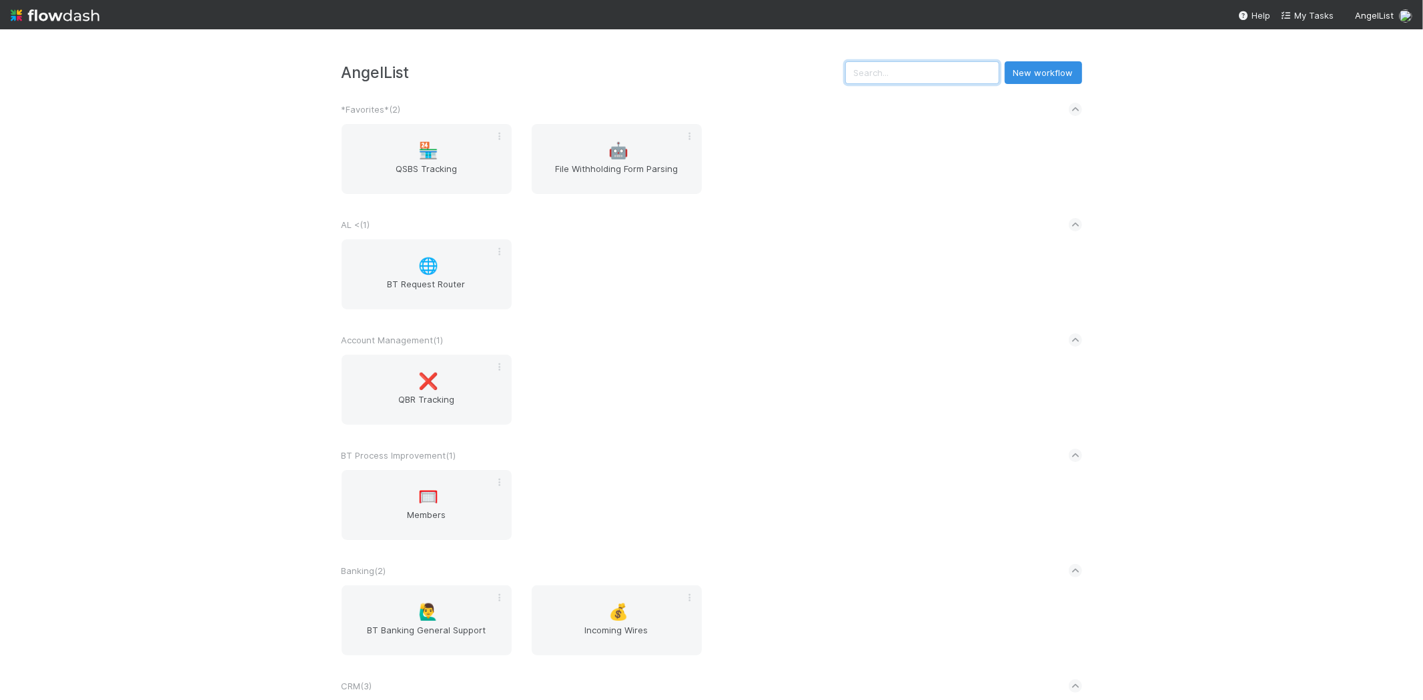
click at [917, 74] on input "text" at bounding box center [922, 72] width 154 height 23
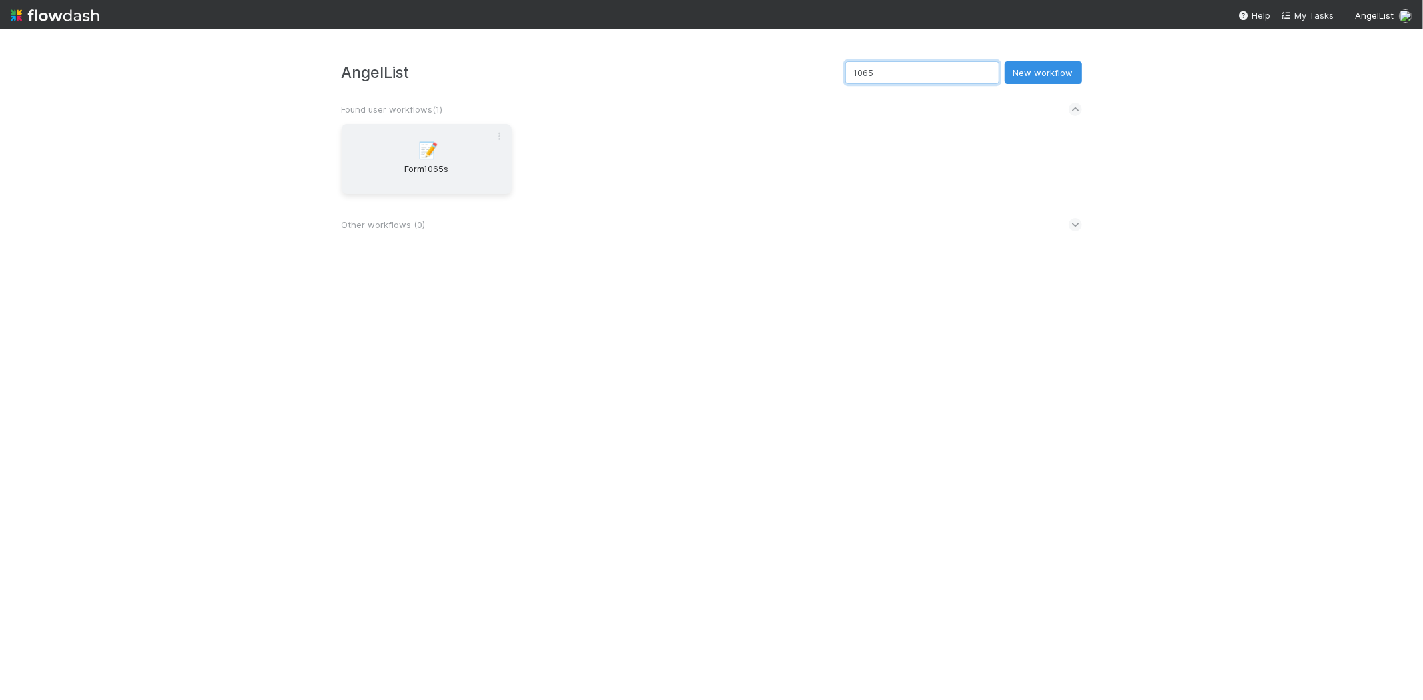
type input "1065"
click at [397, 160] on div "📝 Form1065s" at bounding box center [427, 159] width 170 height 70
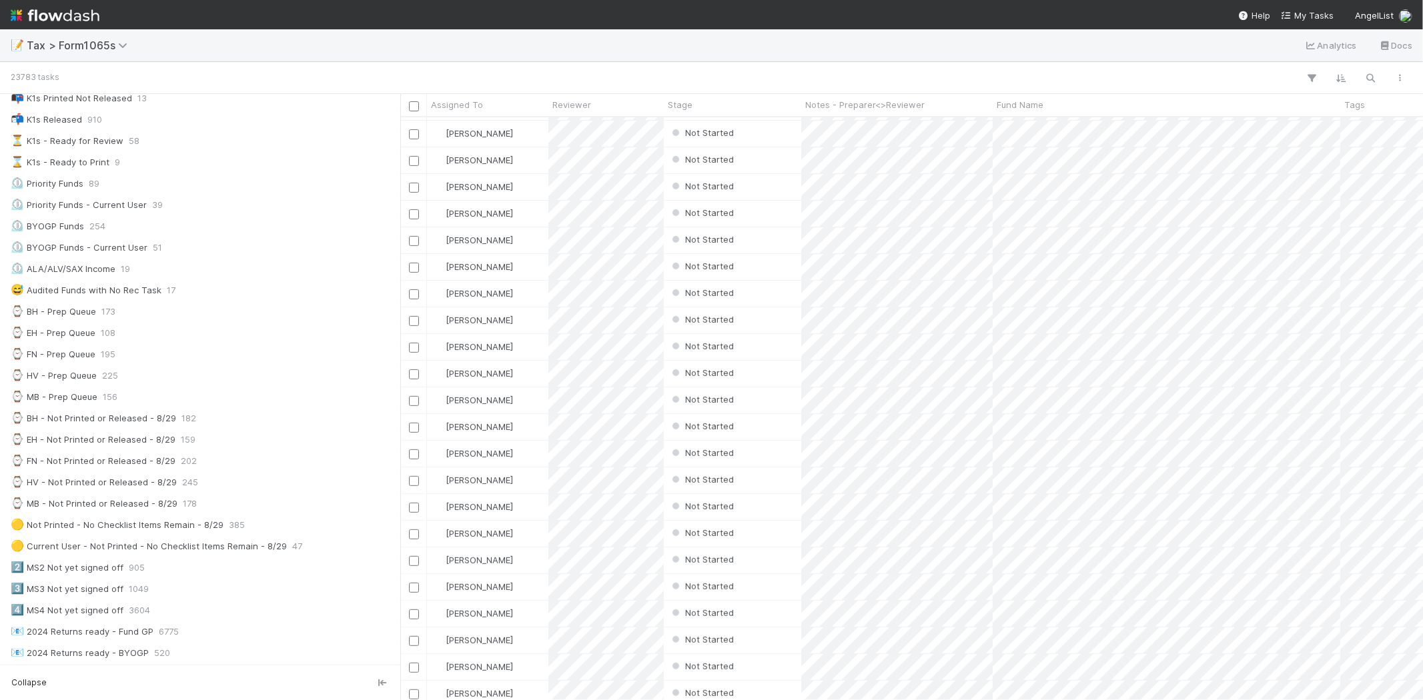
scroll to position [148, 0]
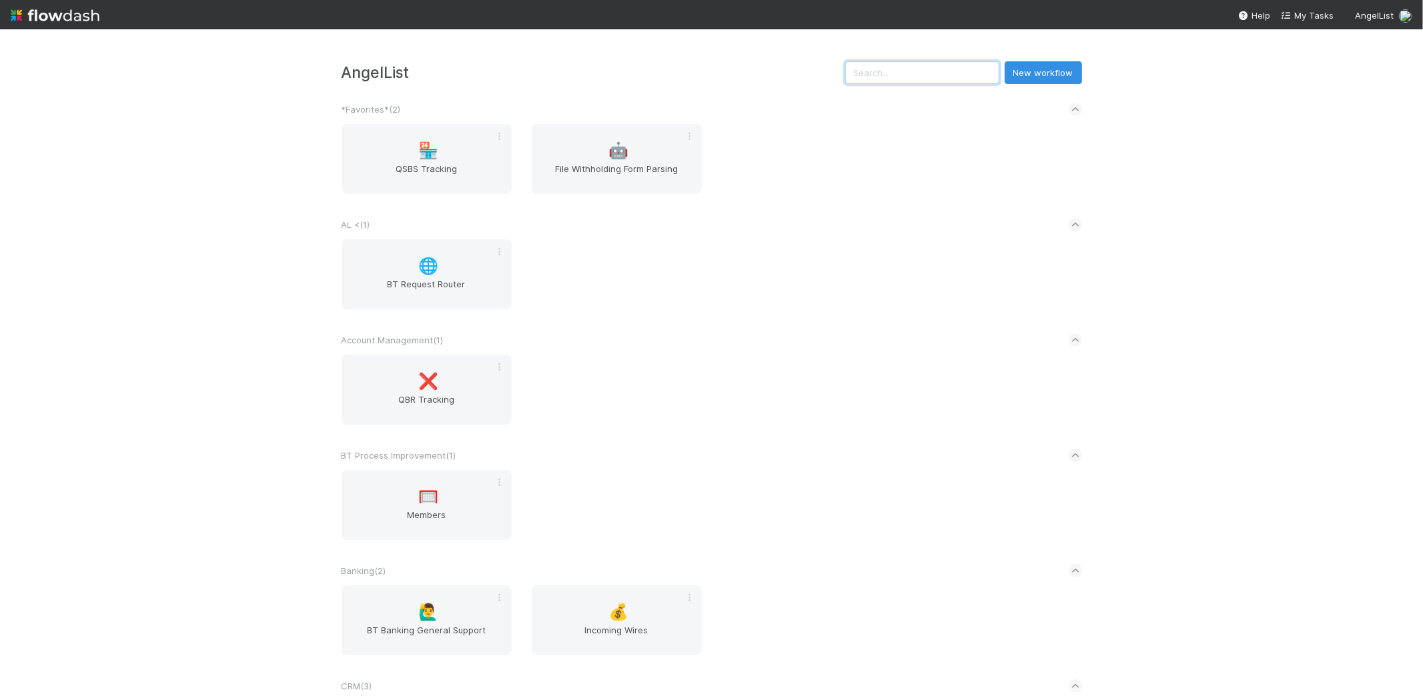
click at [949, 61] on input "text" at bounding box center [922, 72] width 154 height 23
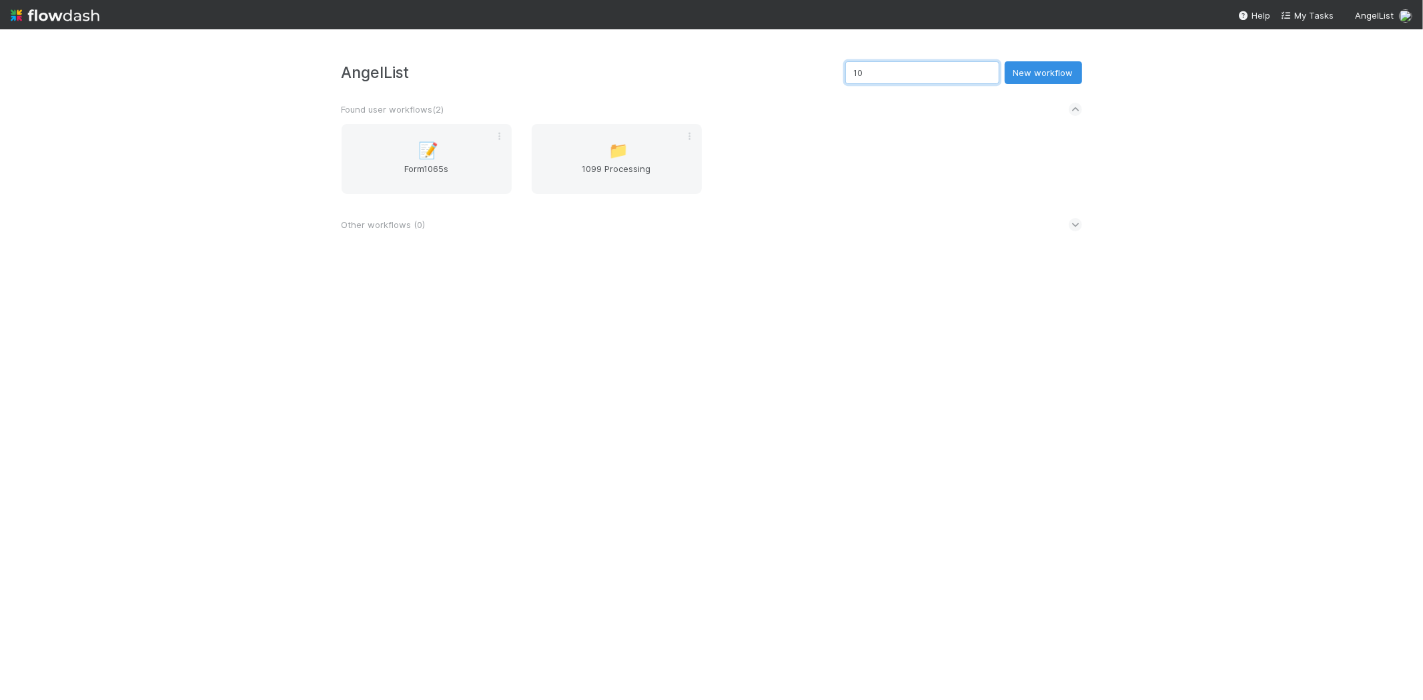
type input "1"
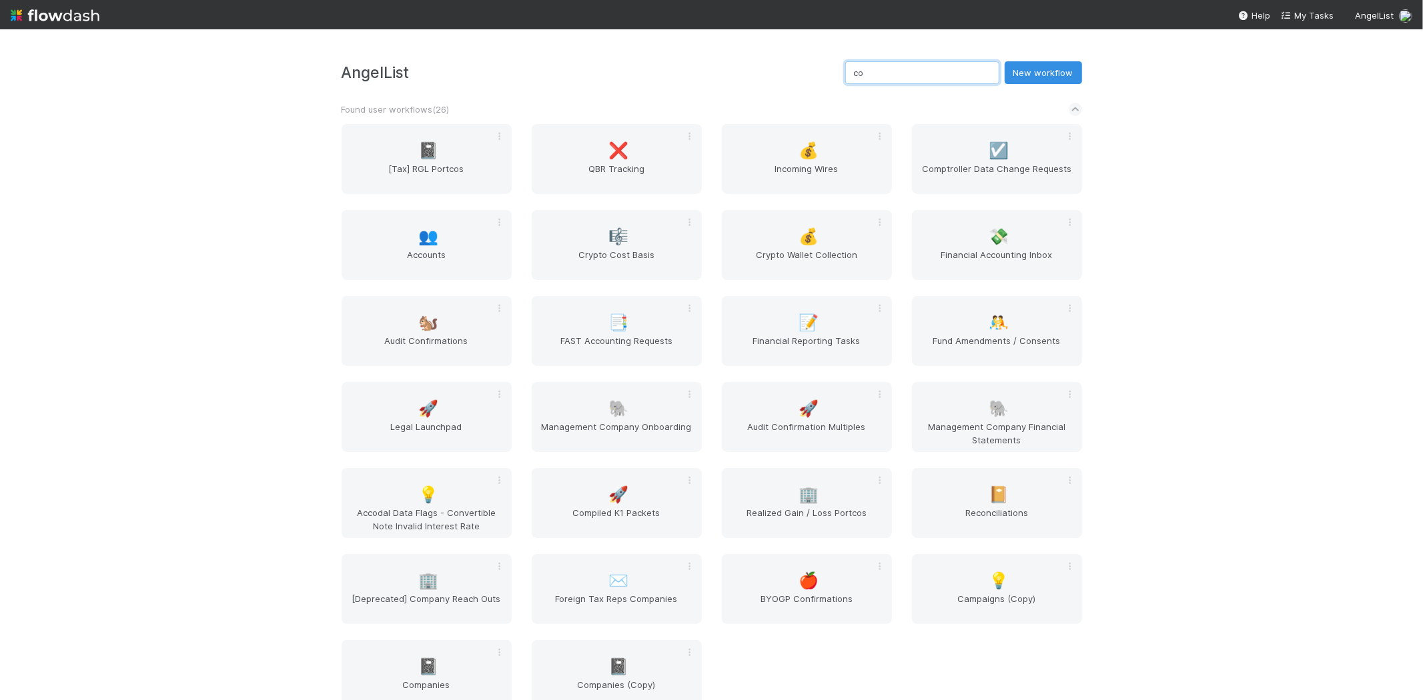
type input "c"
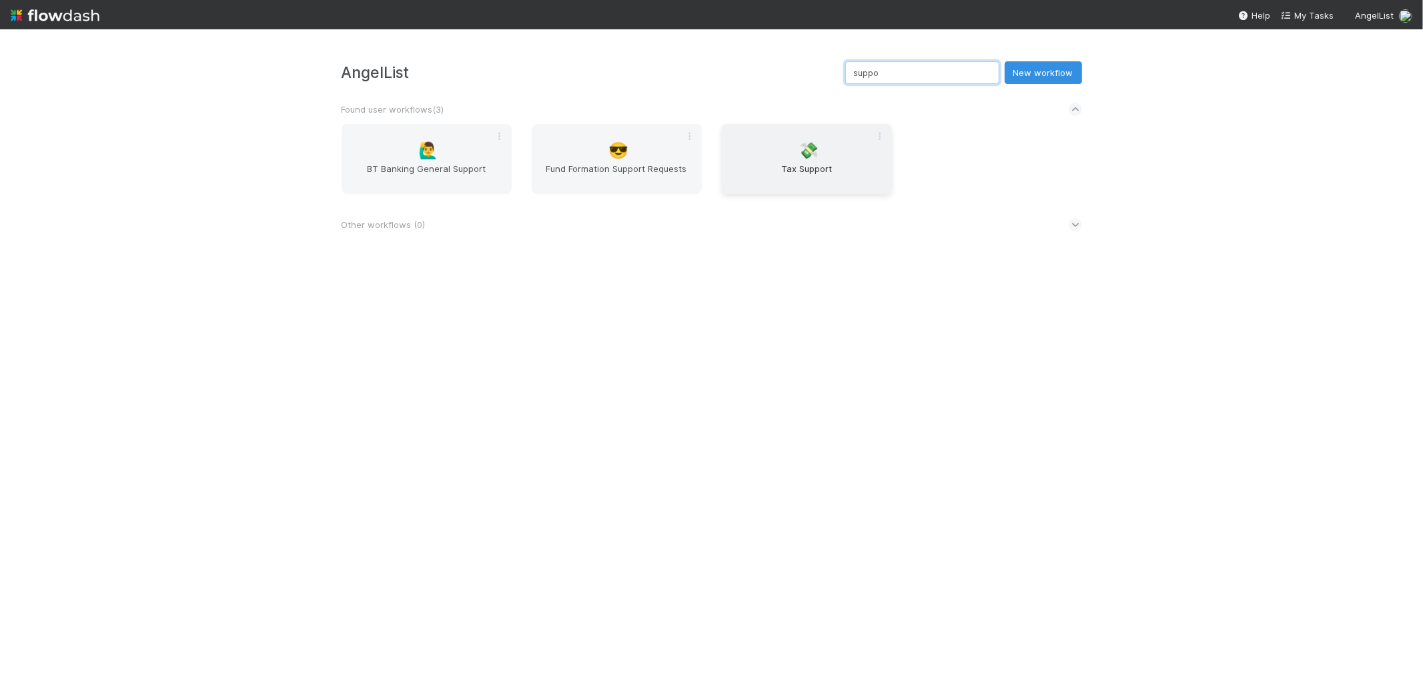
type input "suppo"
click at [761, 140] on div "💸 Tax Support" at bounding box center [807, 159] width 170 height 70
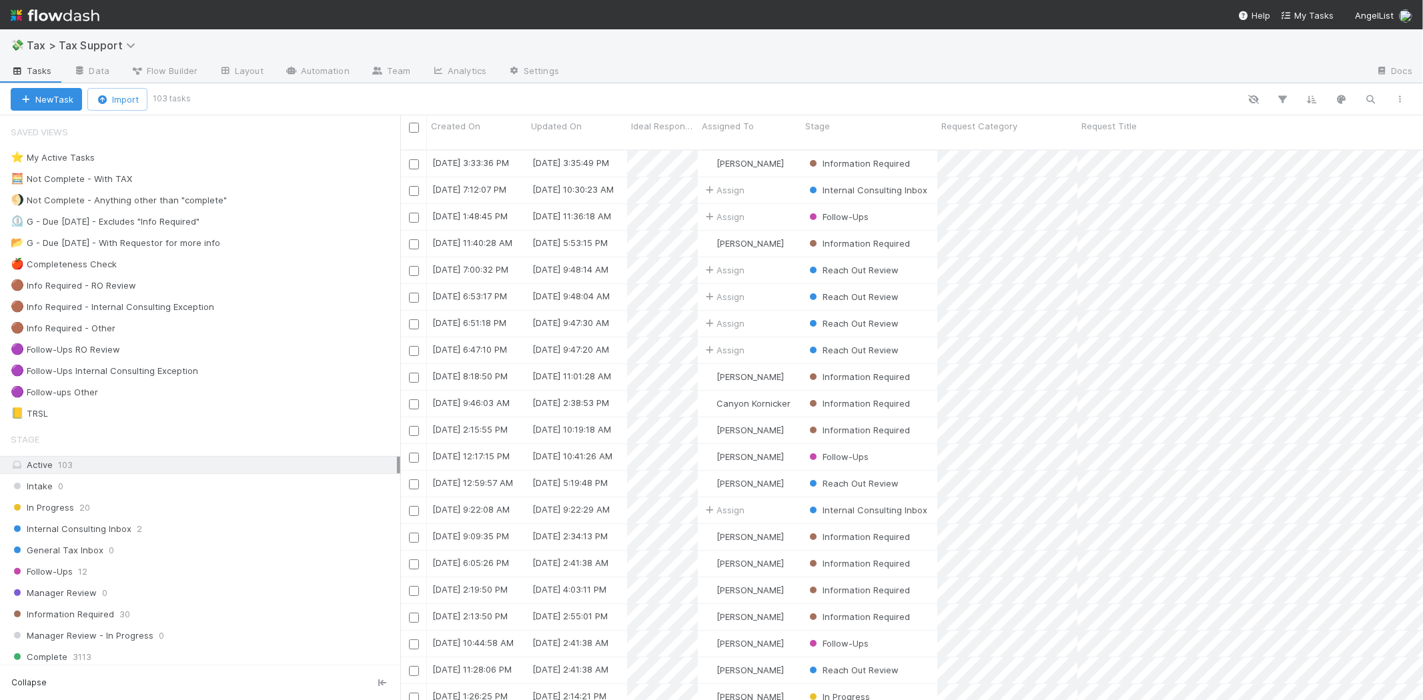
scroll to position [550, 1011]
click at [117, 556] on div "General Tax Inbox 0" at bounding box center [206, 550] width 390 height 17
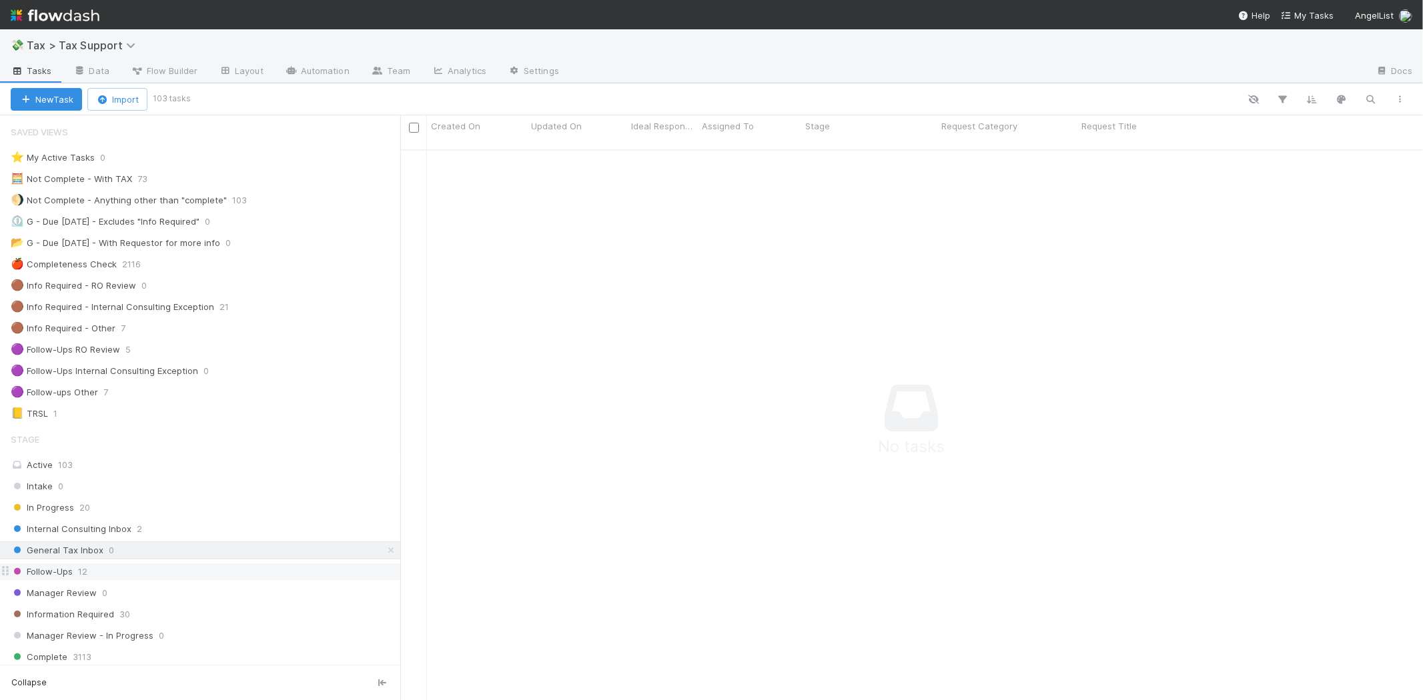
scroll to position [539, 1001]
click at [124, 570] on div "Follow-Ups 12" at bounding box center [206, 572] width 390 height 17
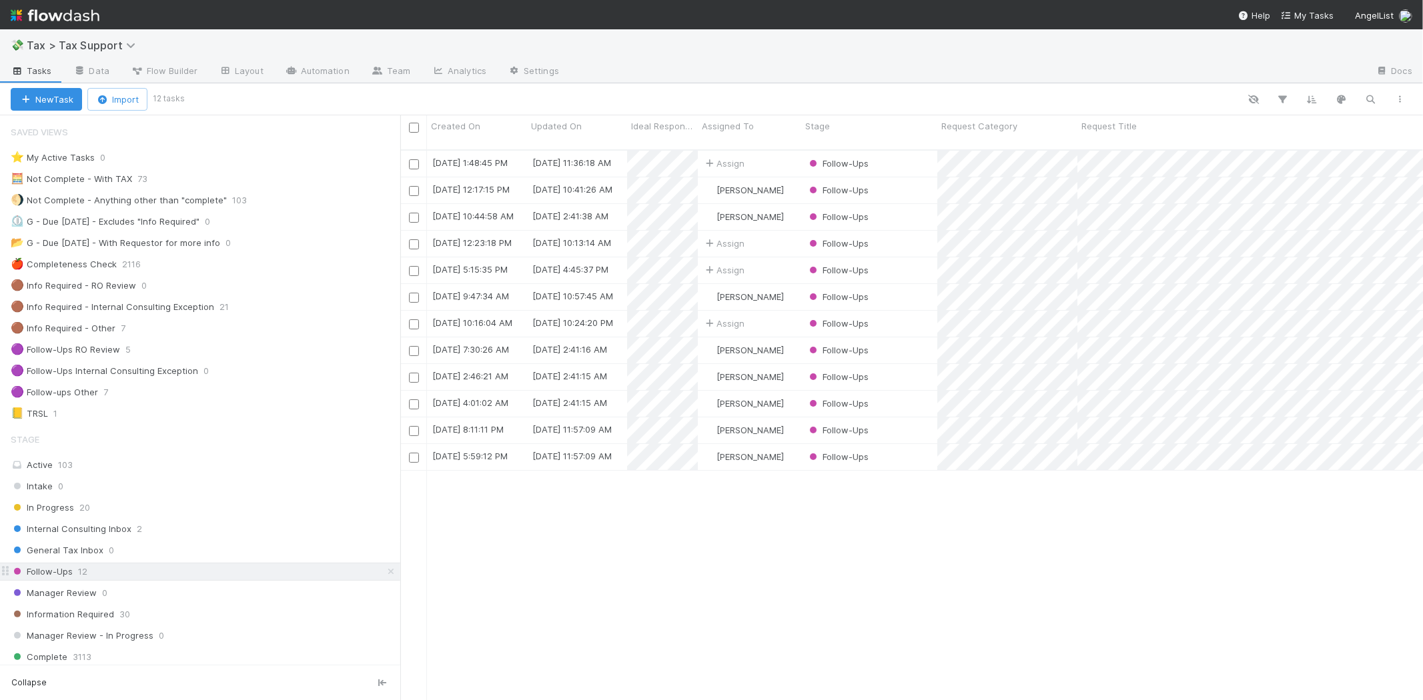
scroll to position [550, 1011]
click at [905, 151] on div "Follow-Ups" at bounding box center [869, 164] width 136 height 26
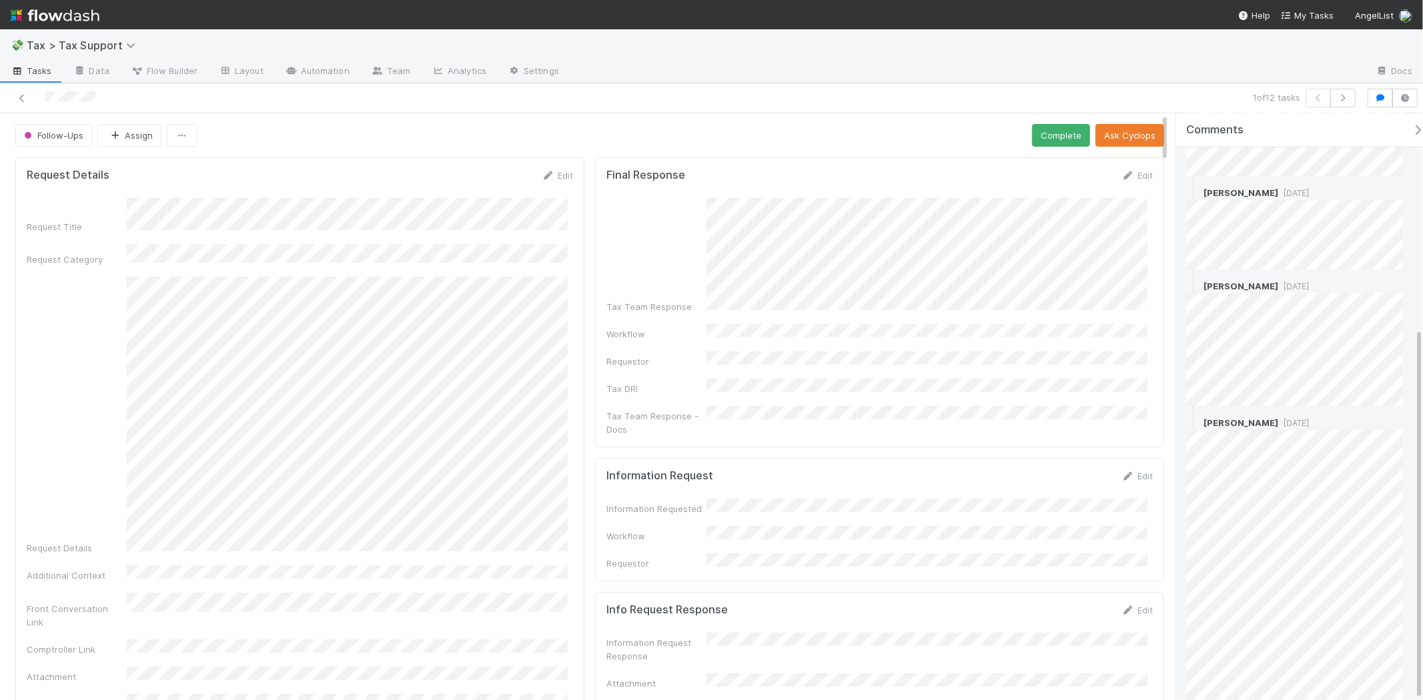
scroll to position [338, 0]
click at [1224, 615] on span "Reply..." at bounding box center [1213, 616] width 29 height 11
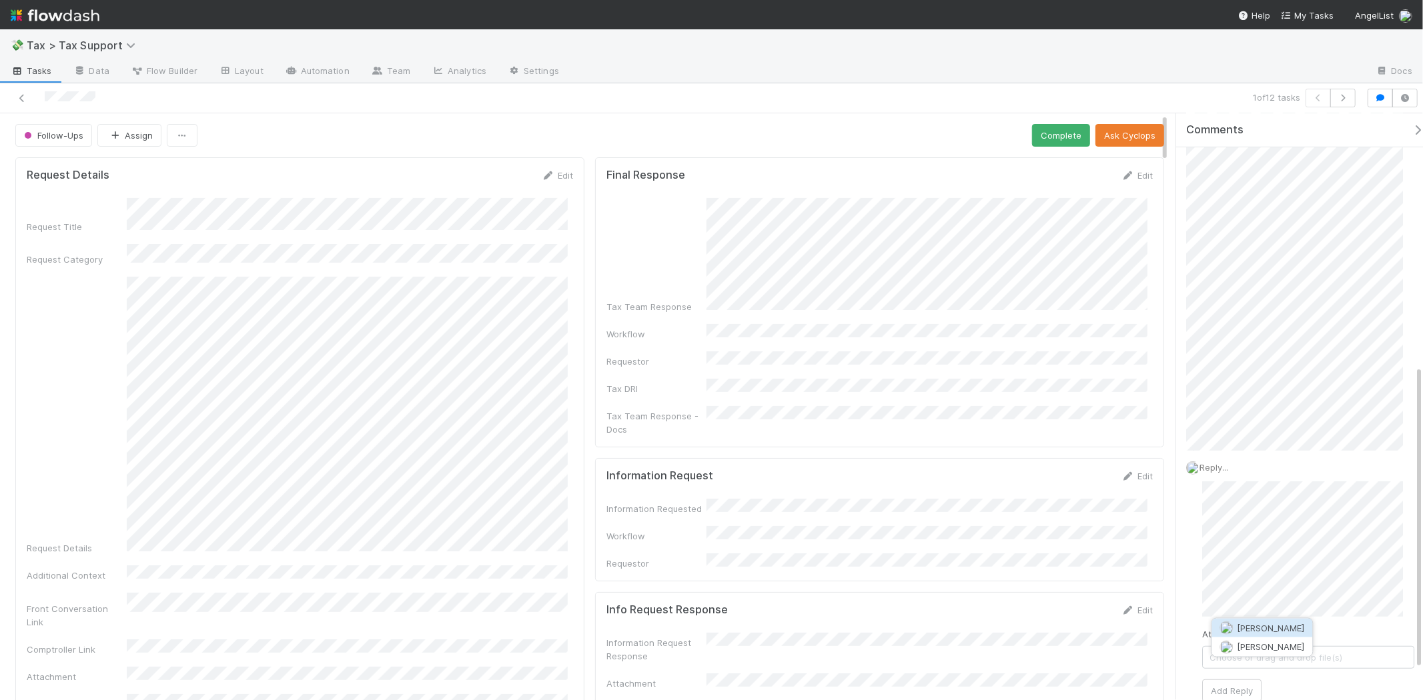
click at [1276, 628] on span "Enrique Hernandez" at bounding box center [1270, 628] width 67 height 11
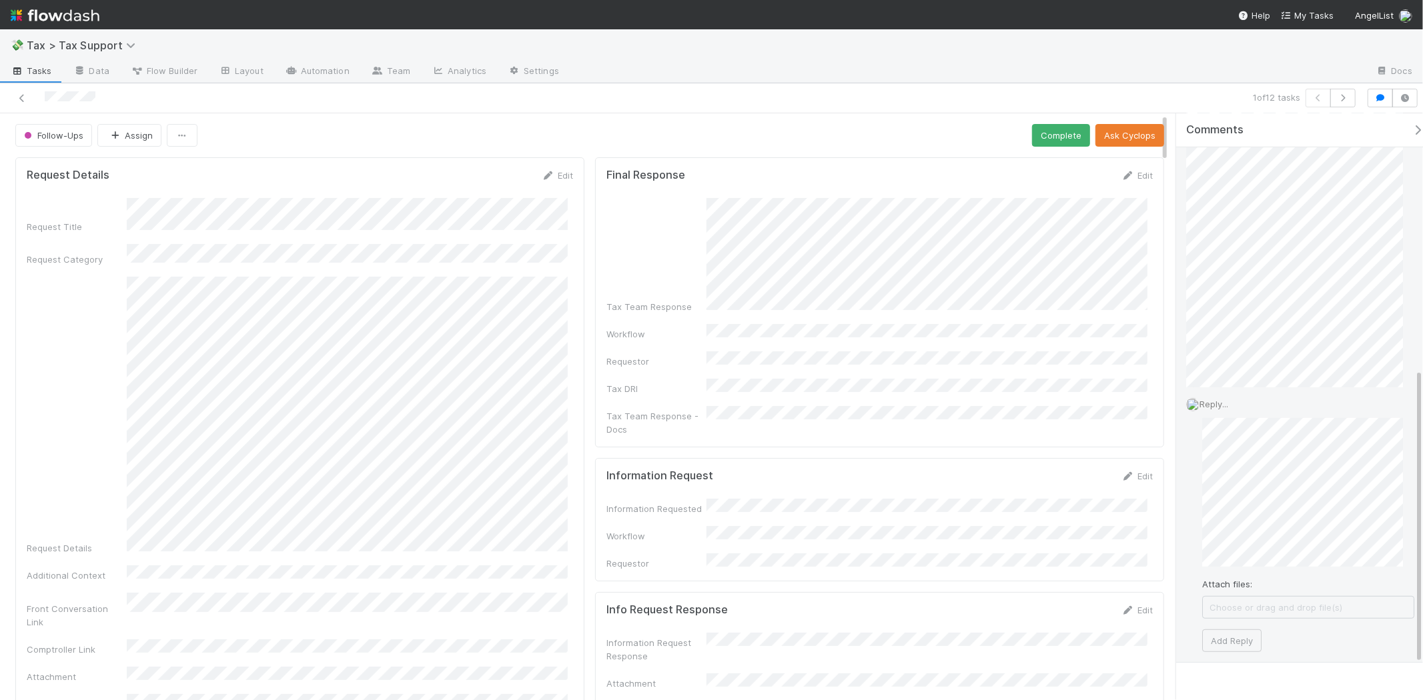
scroll to position [561, 0]
click at [1239, 663] on button "Add Reply" at bounding box center [1231, 657] width 59 height 23
click at [1389, 422] on icon at bounding box center [1395, 422] width 13 height 9
click at [1346, 92] on button "button" at bounding box center [1342, 98] width 25 height 19
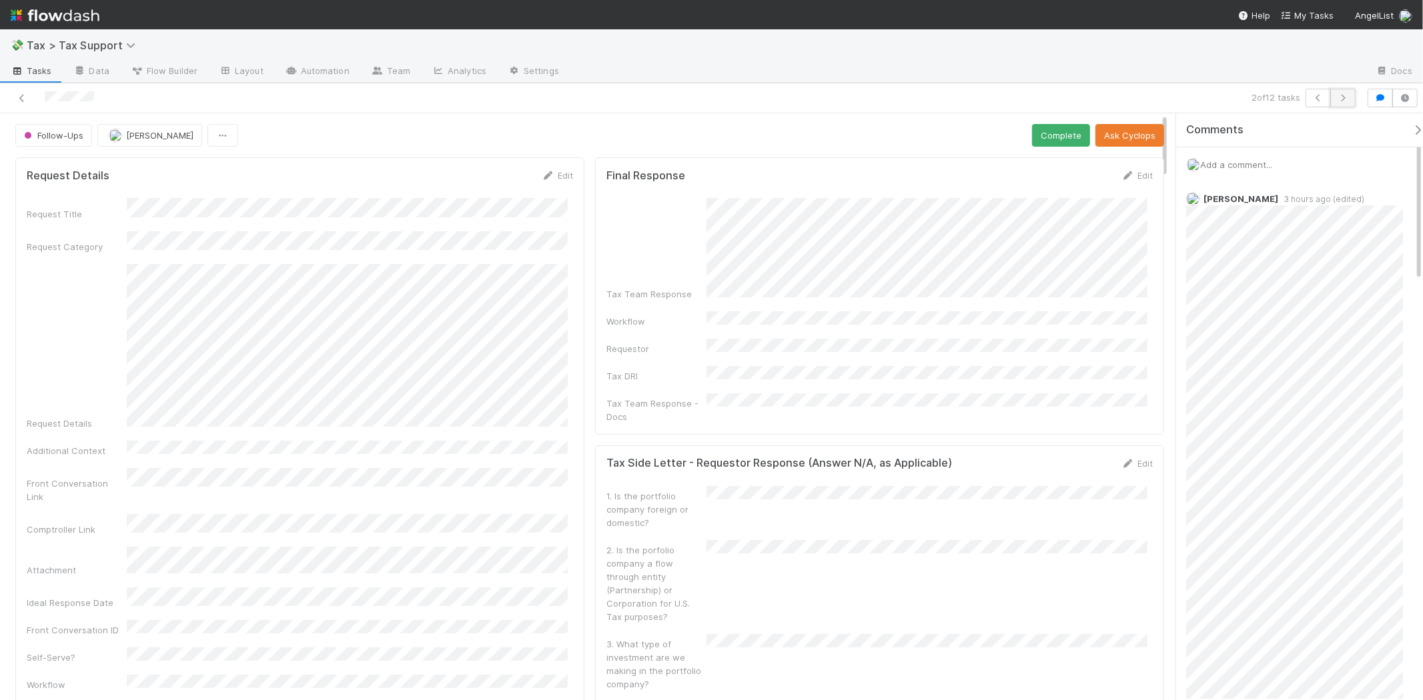
click at [1347, 97] on icon "button" at bounding box center [1342, 98] width 13 height 8
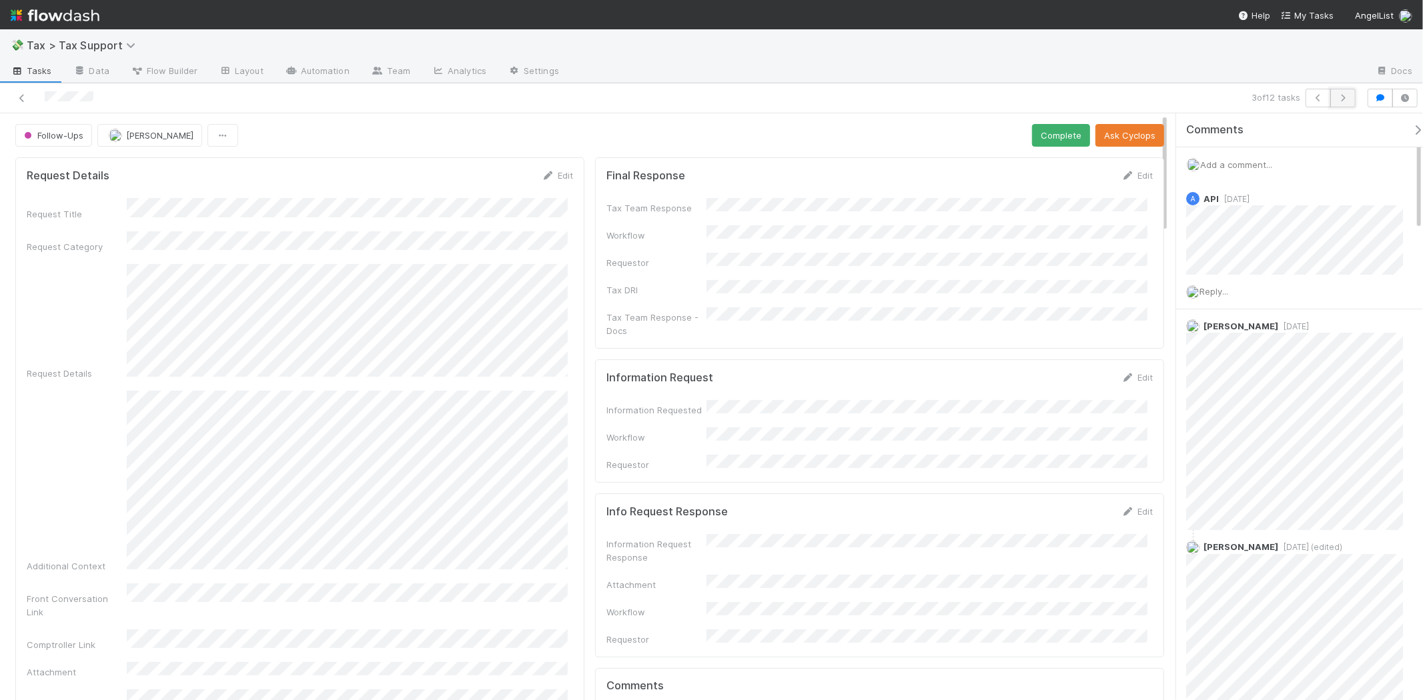
click at [1346, 101] on icon "button" at bounding box center [1342, 98] width 13 height 8
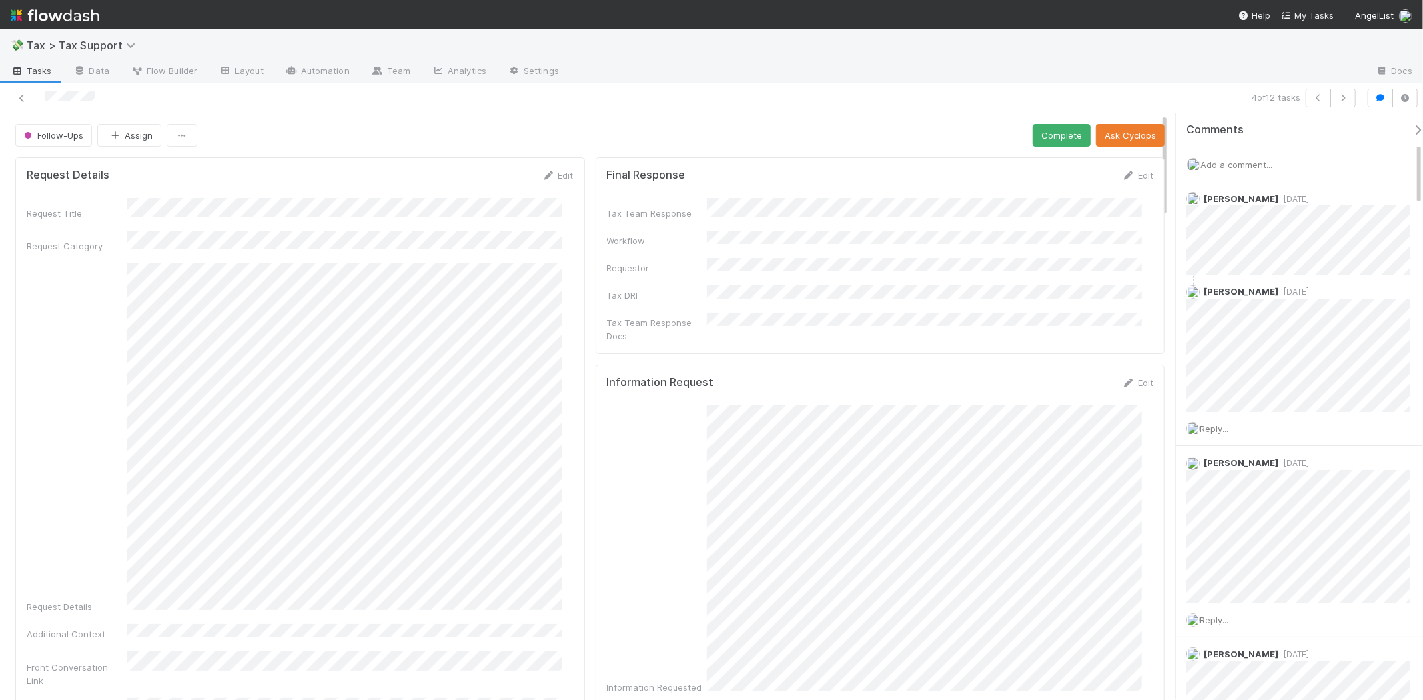
click at [1254, 161] on span "Add a comment..." at bounding box center [1236, 164] width 72 height 11
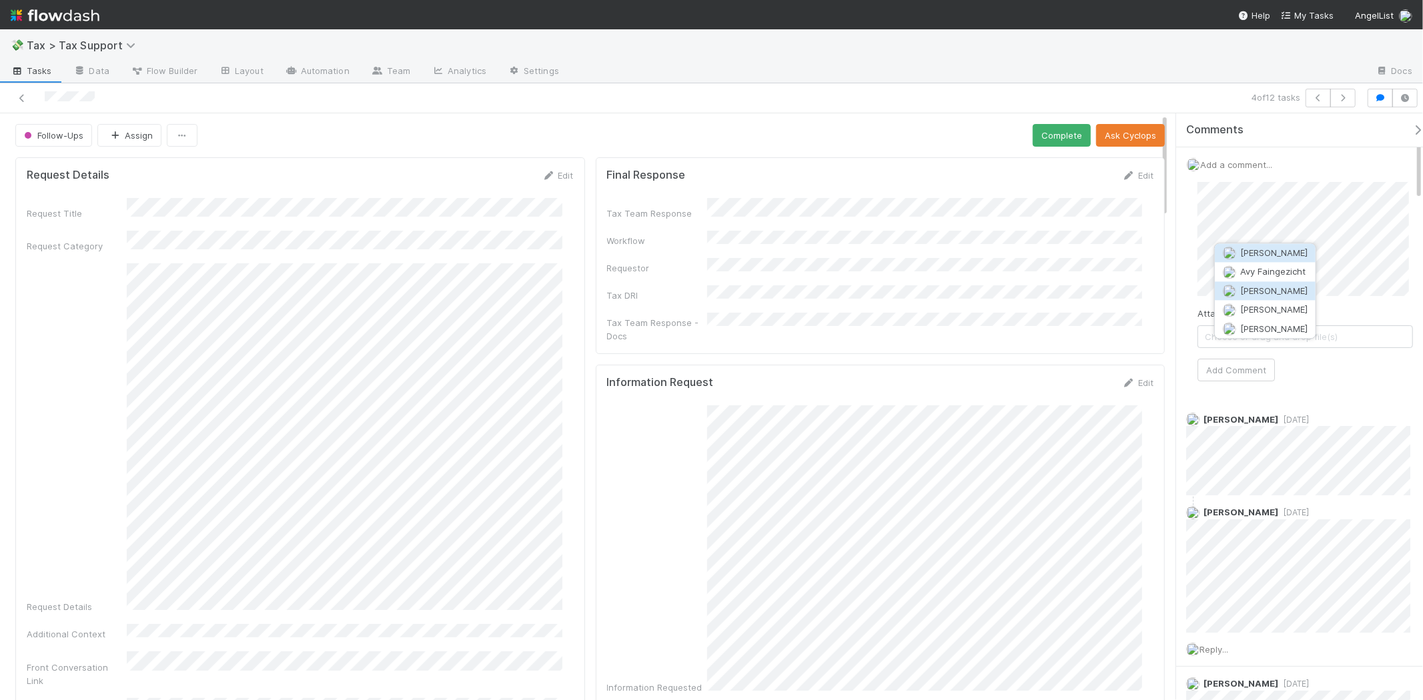
click at [1297, 282] on button "Fareeha Naim" at bounding box center [1265, 291] width 101 height 19
click at [1231, 358] on div "Attach files: Choose or drag and drop file(s) Add Comment" at bounding box center [1304, 281] width 215 height 199
click at [1224, 376] on button "Add Comment" at bounding box center [1235, 370] width 77 height 23
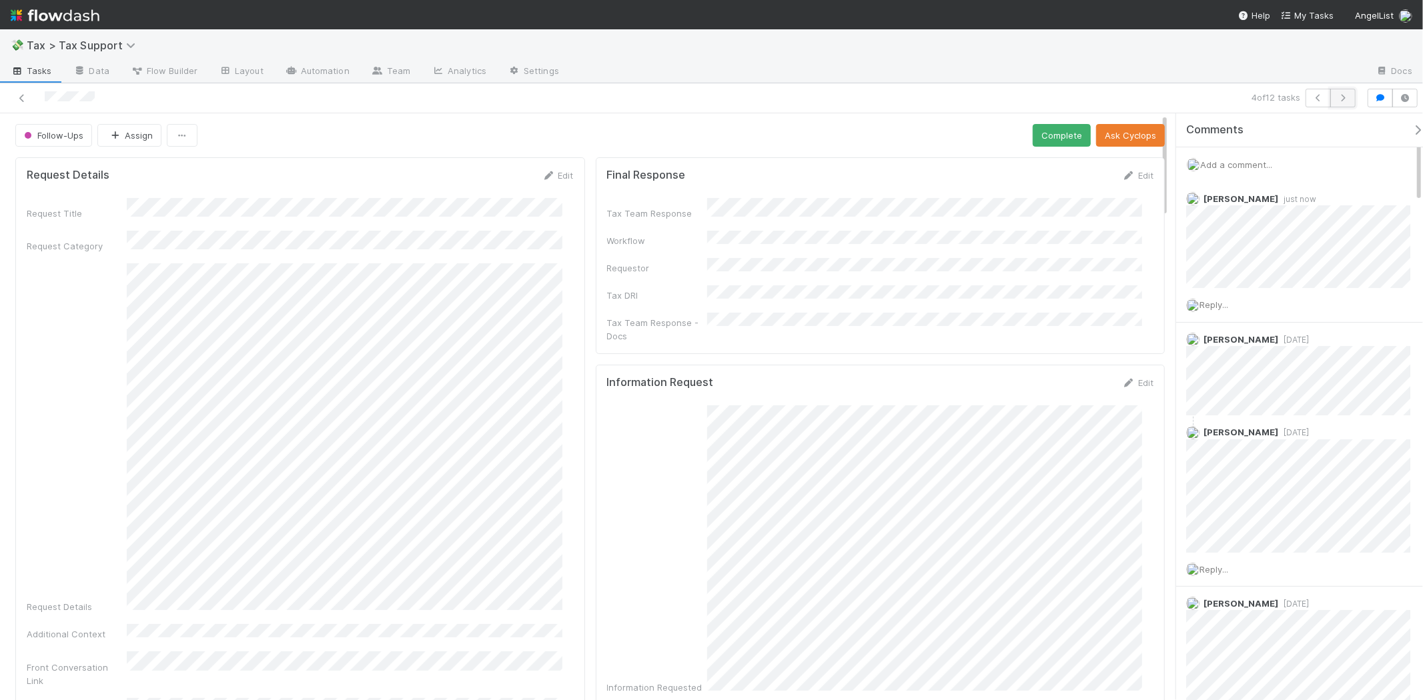
click at [1338, 93] on button "button" at bounding box center [1342, 98] width 25 height 19
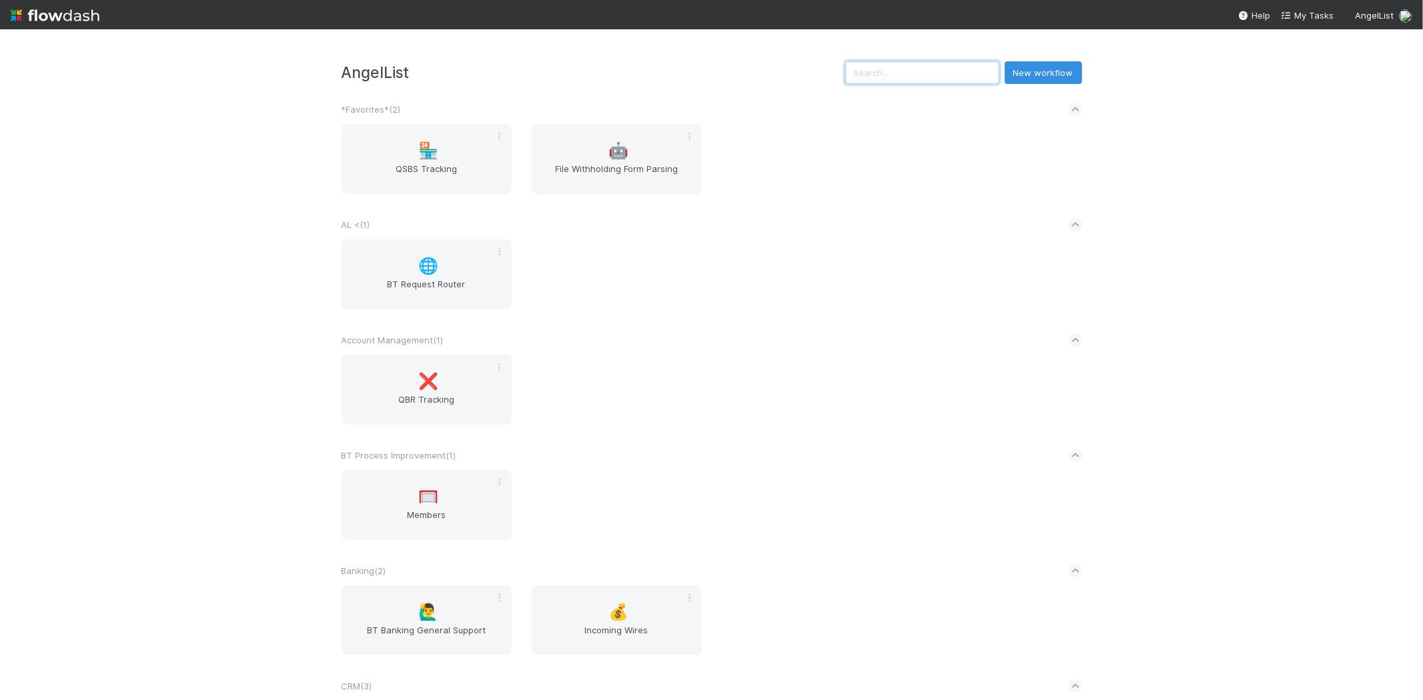
click at [973, 79] on input "text" at bounding box center [922, 72] width 154 height 23
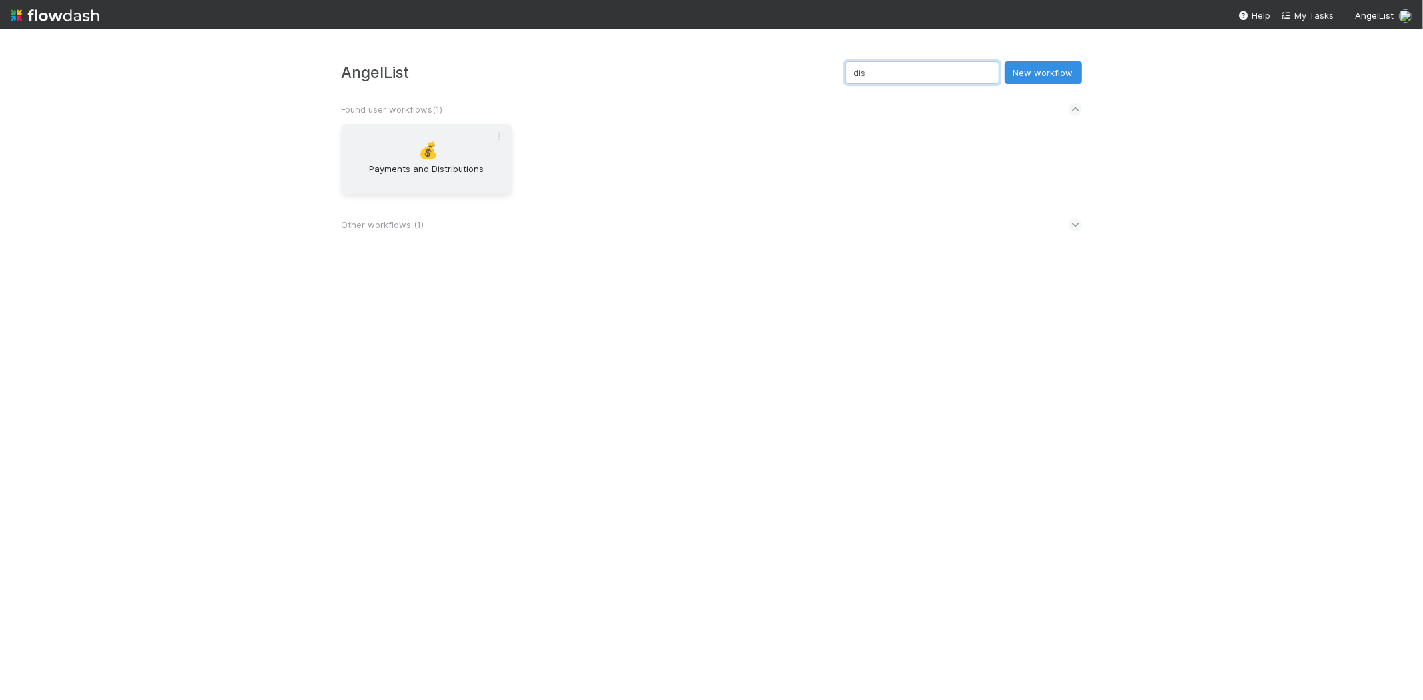
type input "dis"
click at [444, 168] on span "Payments and Distributions" at bounding box center [426, 175] width 159 height 27
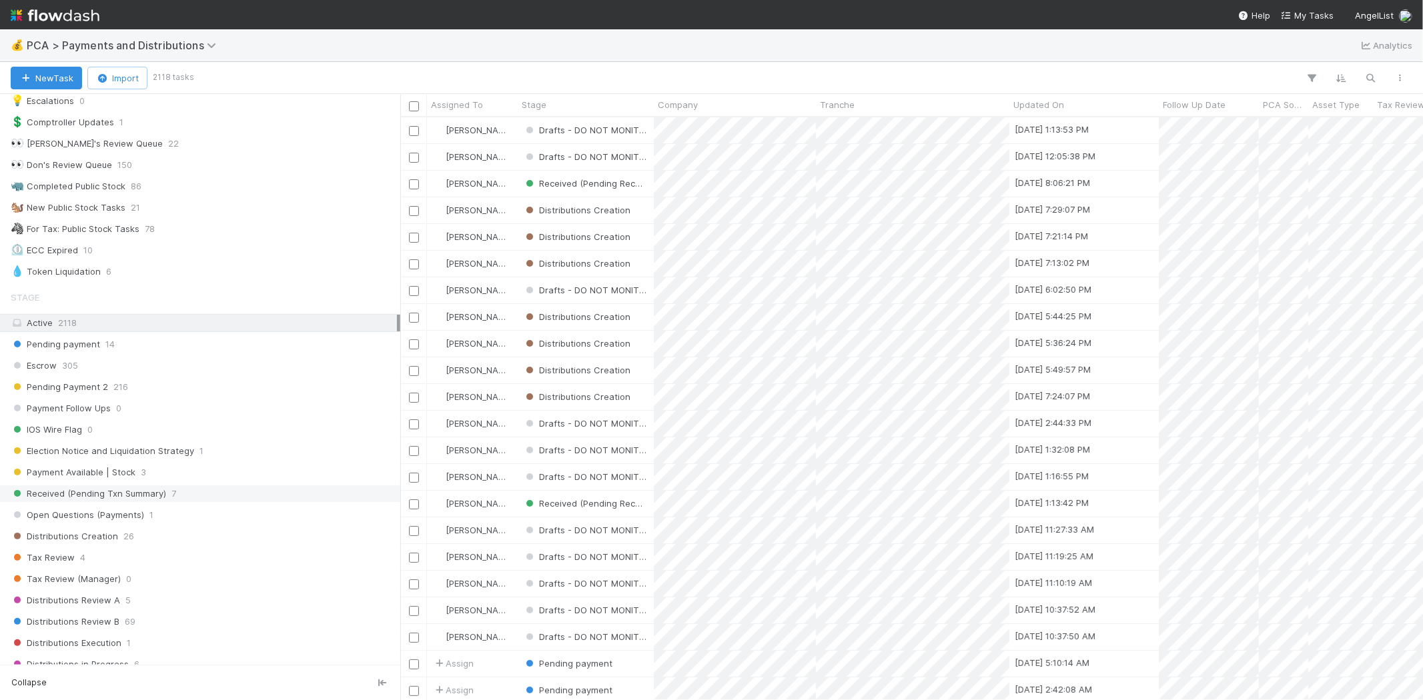
scroll to position [518, 0]
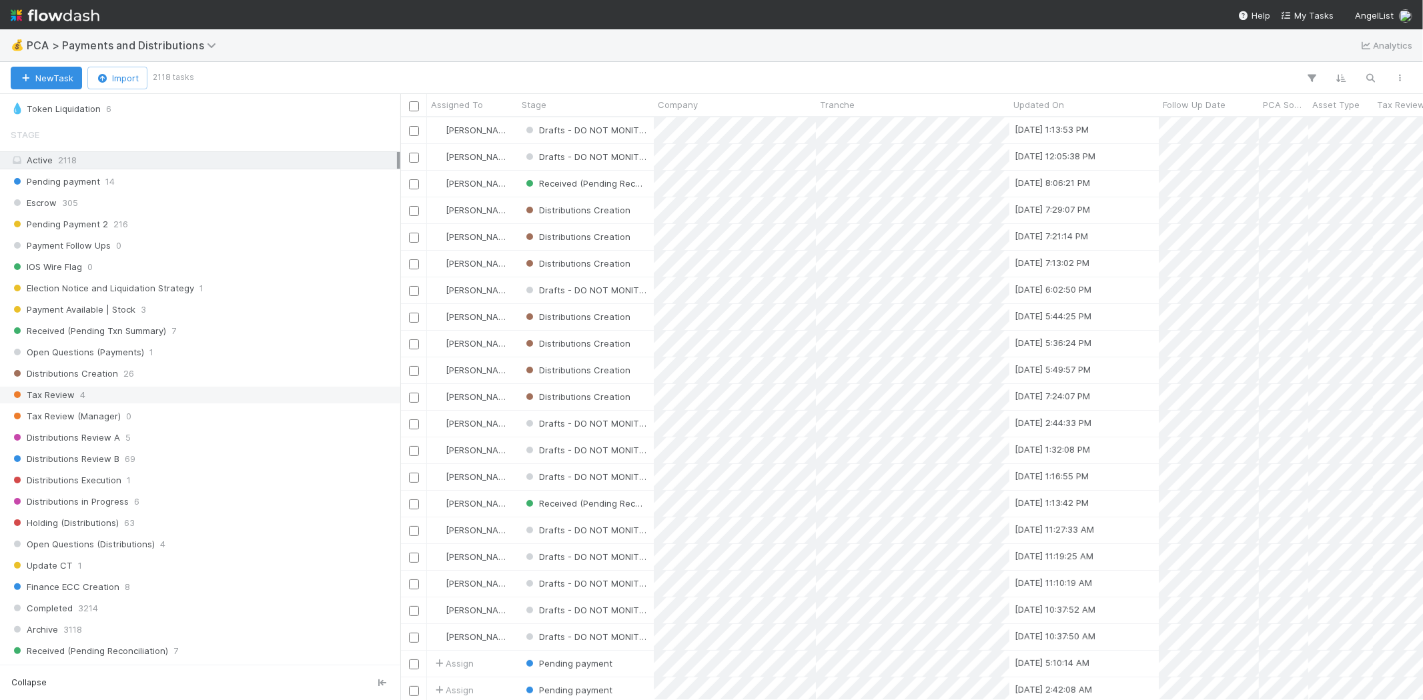
click at [91, 403] on div "Tax Review 4" at bounding box center [204, 395] width 386 height 17
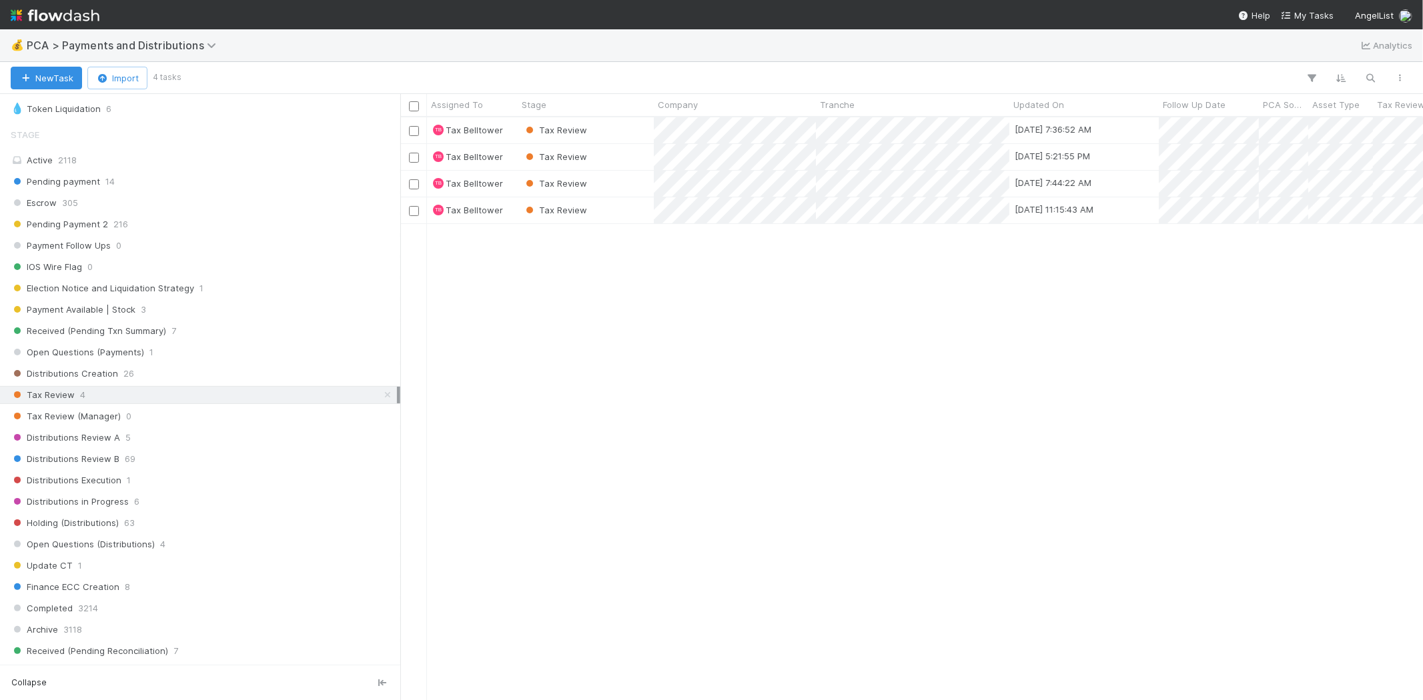
scroll to position [572, 1011]
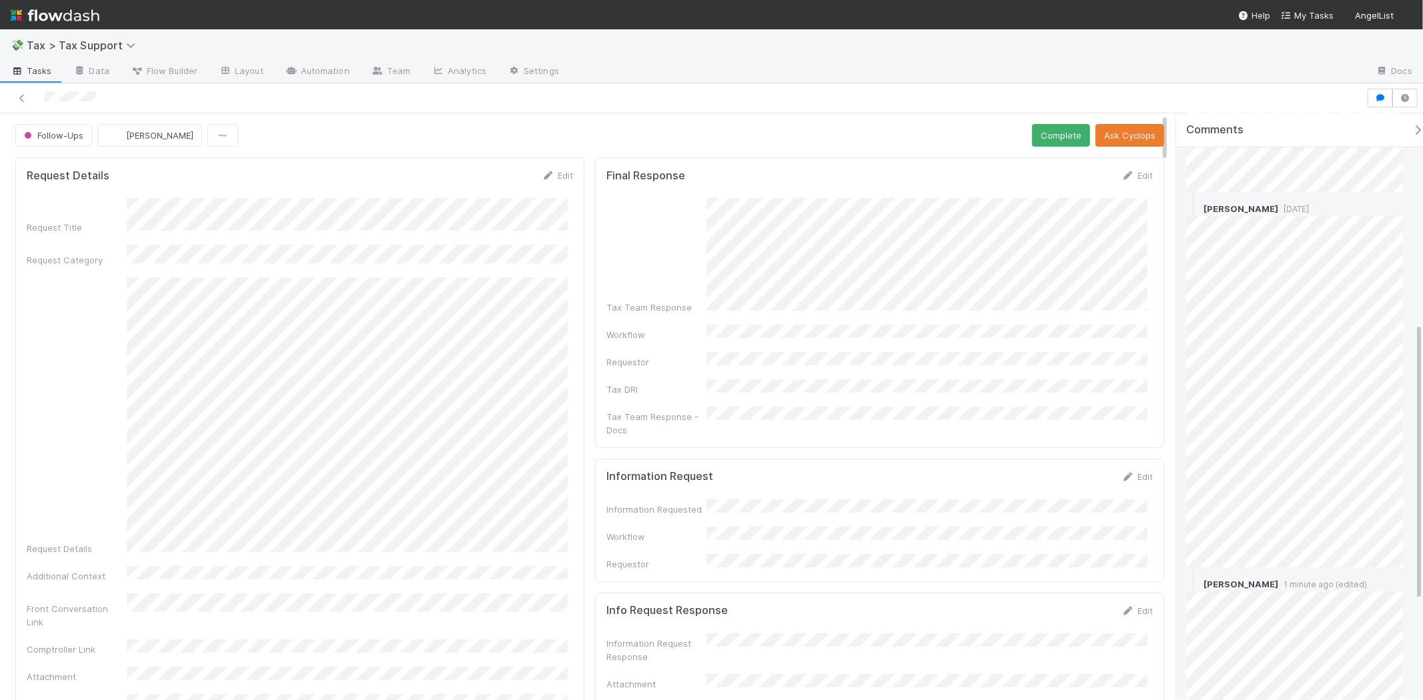
scroll to position [652, 0]
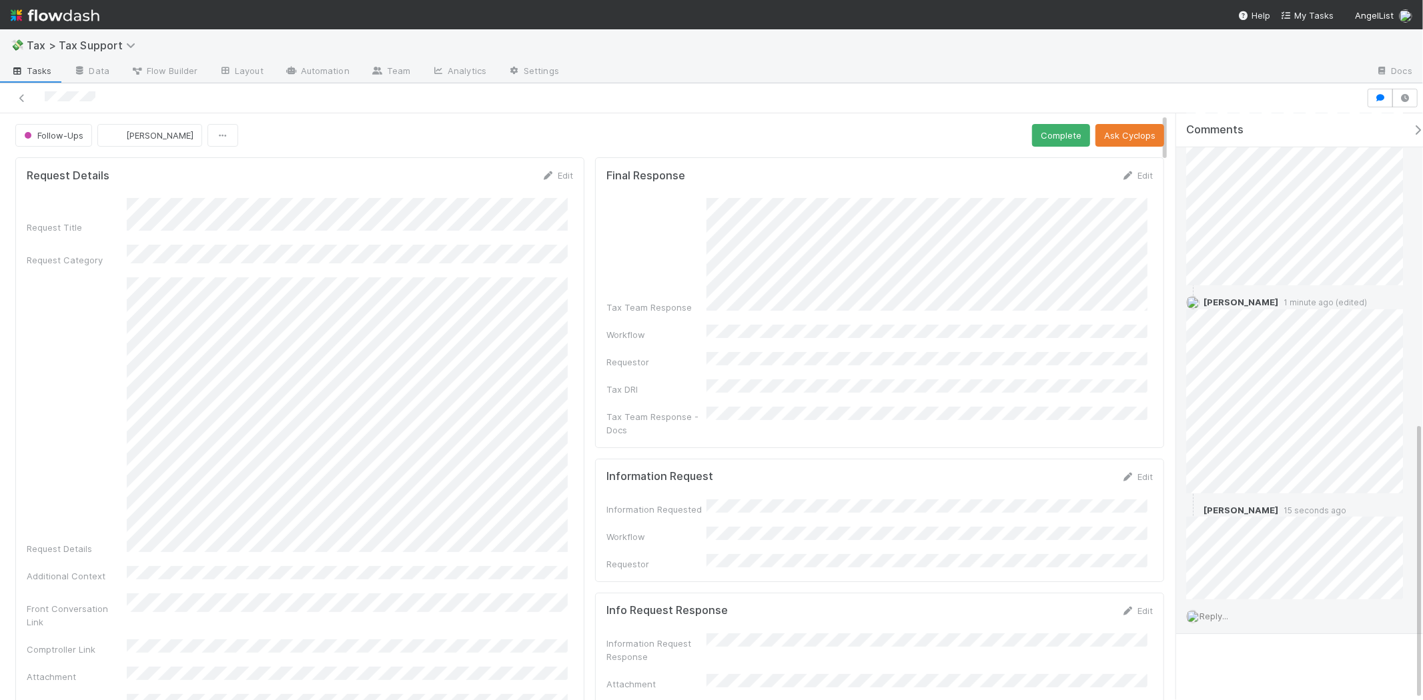
click at [1228, 616] on span "Reply..." at bounding box center [1213, 616] width 29 height 11
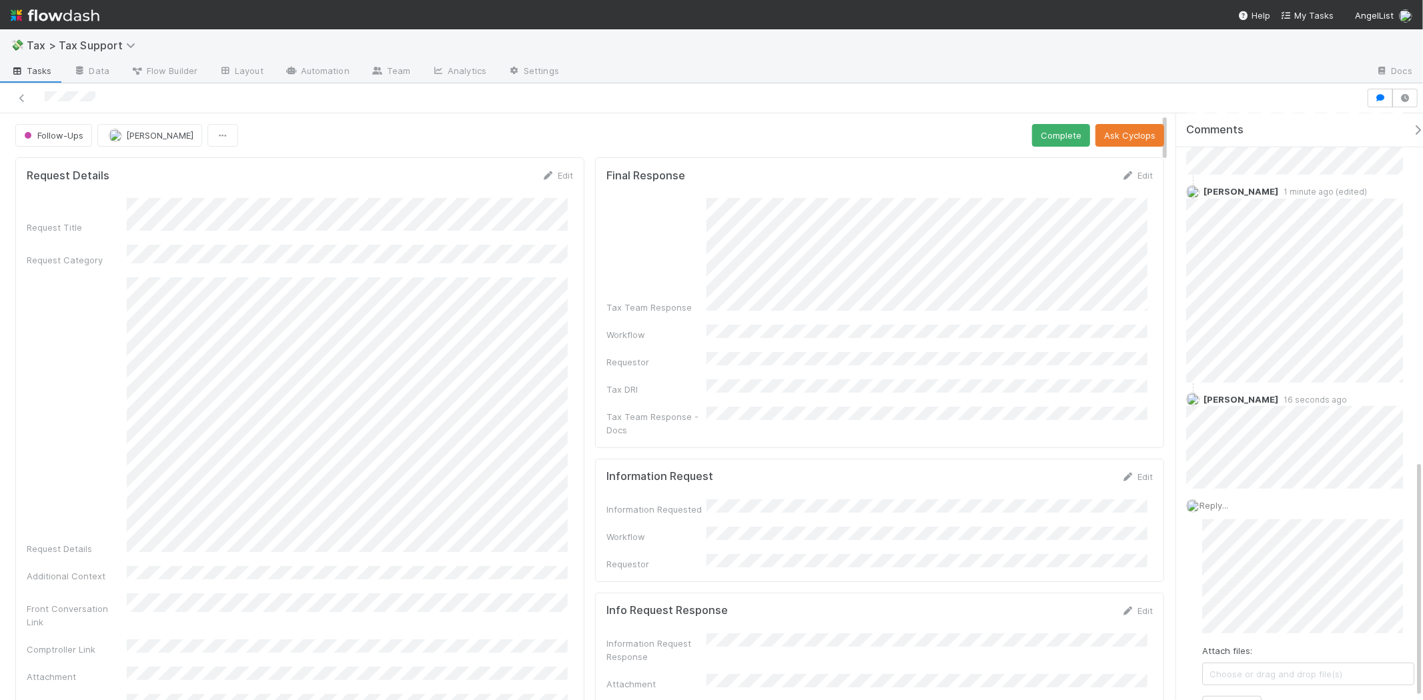
scroll to position [859, 0]
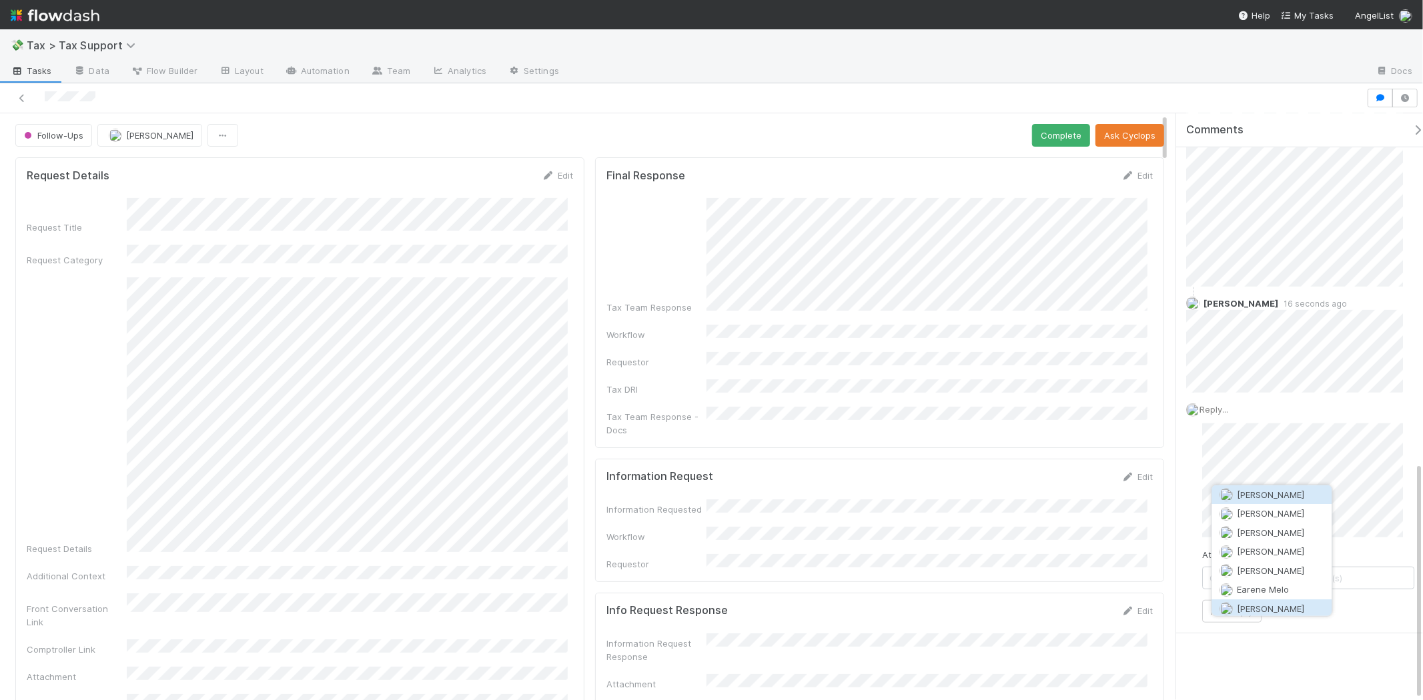
click at [1288, 601] on button "[PERSON_NAME]" at bounding box center [1272, 608] width 120 height 19
click at [1259, 536] on button "[PERSON_NAME]" at bounding box center [1262, 543] width 101 height 19
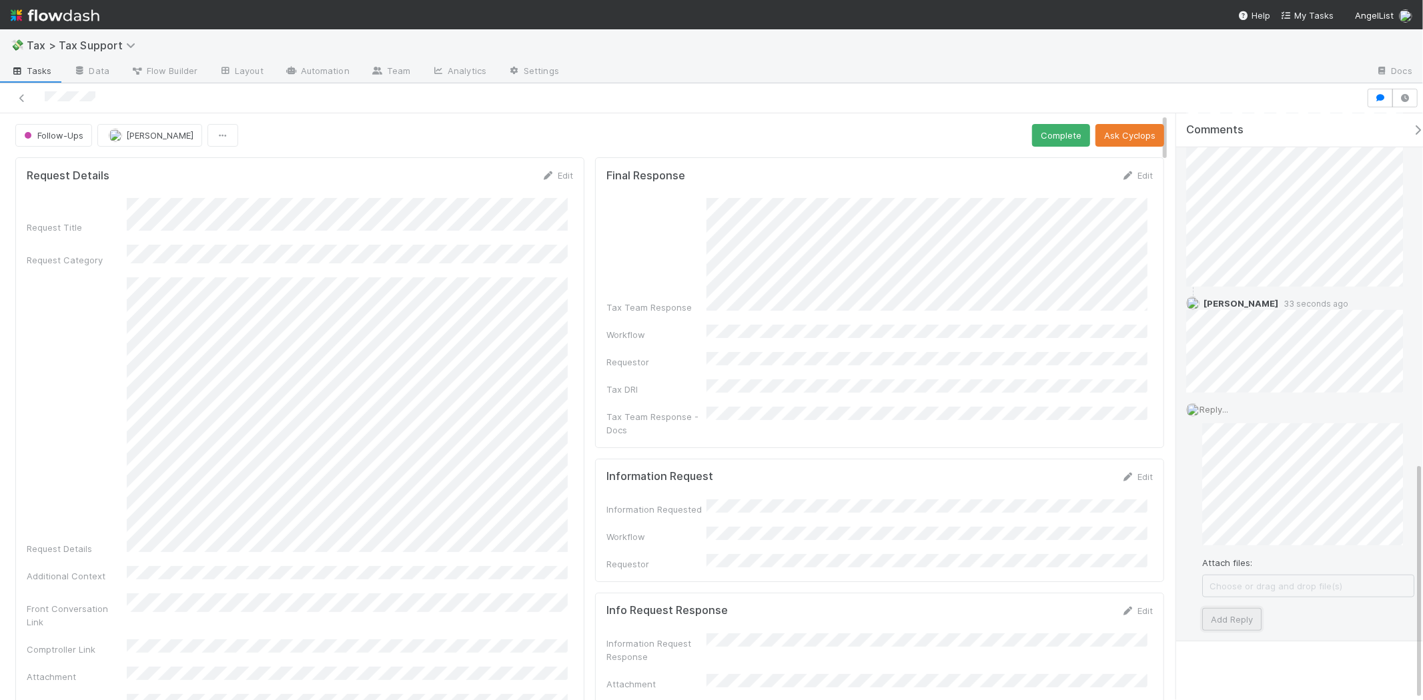
click at [1247, 616] on button "Add Reply" at bounding box center [1231, 619] width 59 height 23
click at [19, 98] on icon at bounding box center [21, 98] width 13 height 9
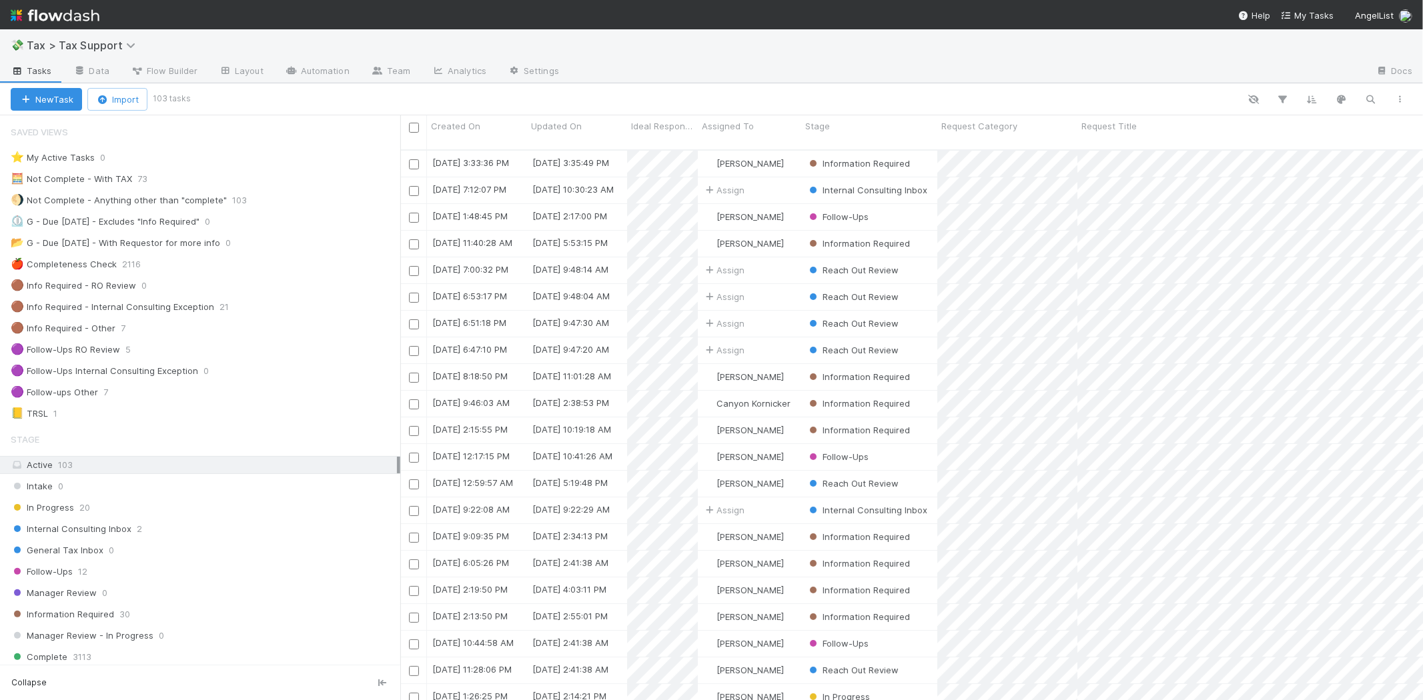
scroll to position [550, 1011]
click at [191, 570] on div "Follow-Ups 12" at bounding box center [206, 572] width 390 height 17
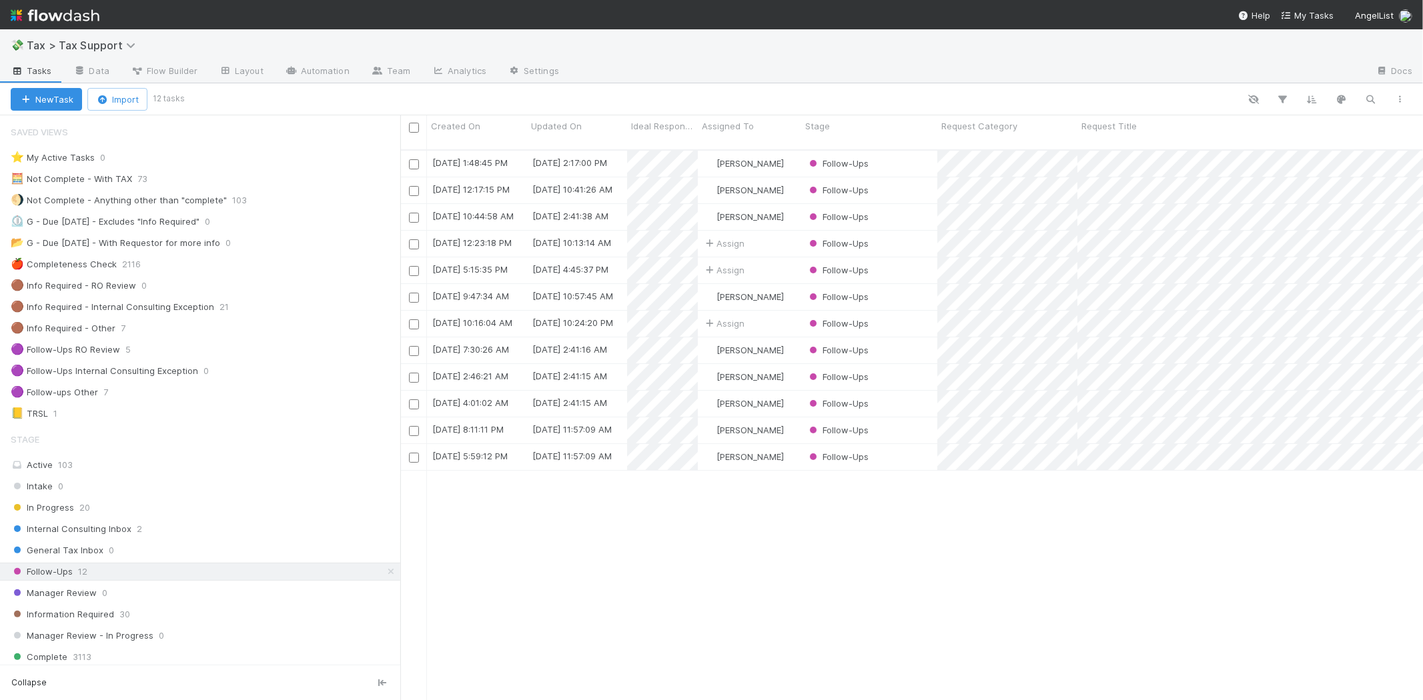
scroll to position [550, 1011]
click at [899, 154] on div "Follow-Ups" at bounding box center [869, 164] width 136 height 26
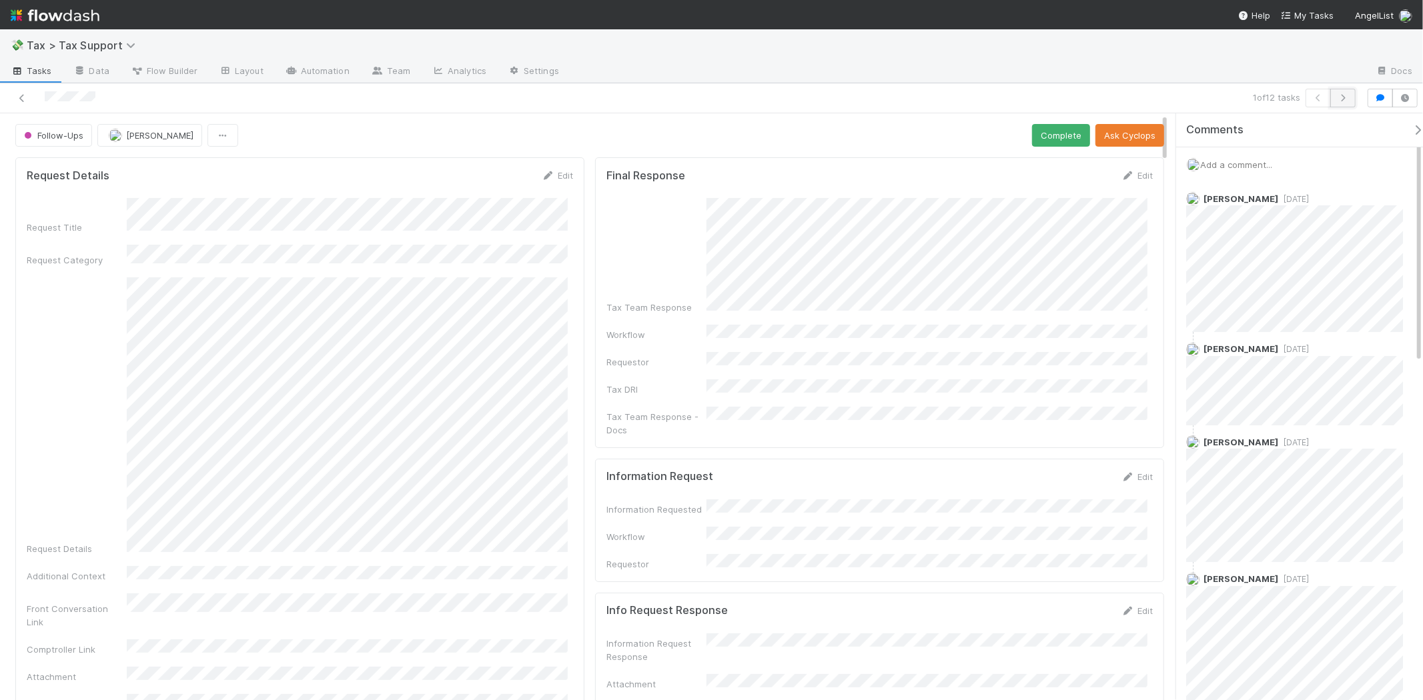
click at [1347, 91] on button "button" at bounding box center [1342, 98] width 25 height 19
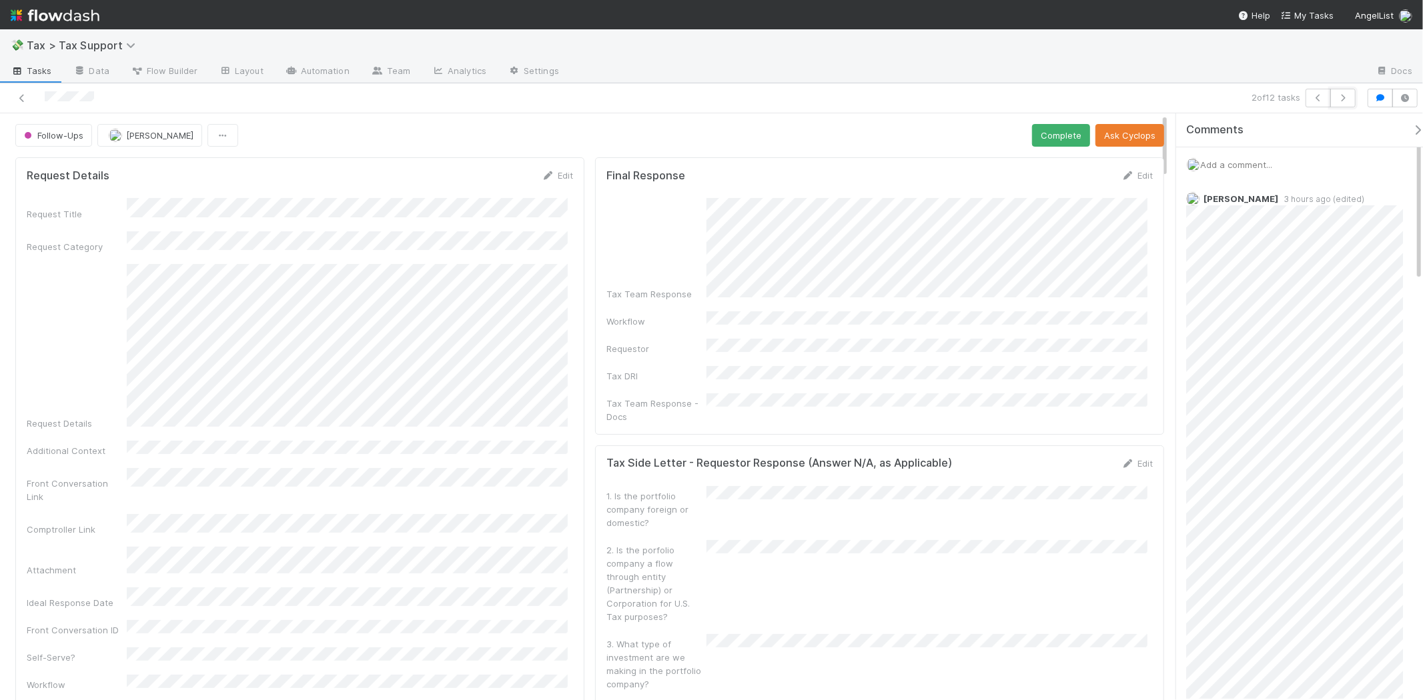
click at [1347, 91] on button "button" at bounding box center [1342, 98] width 25 height 19
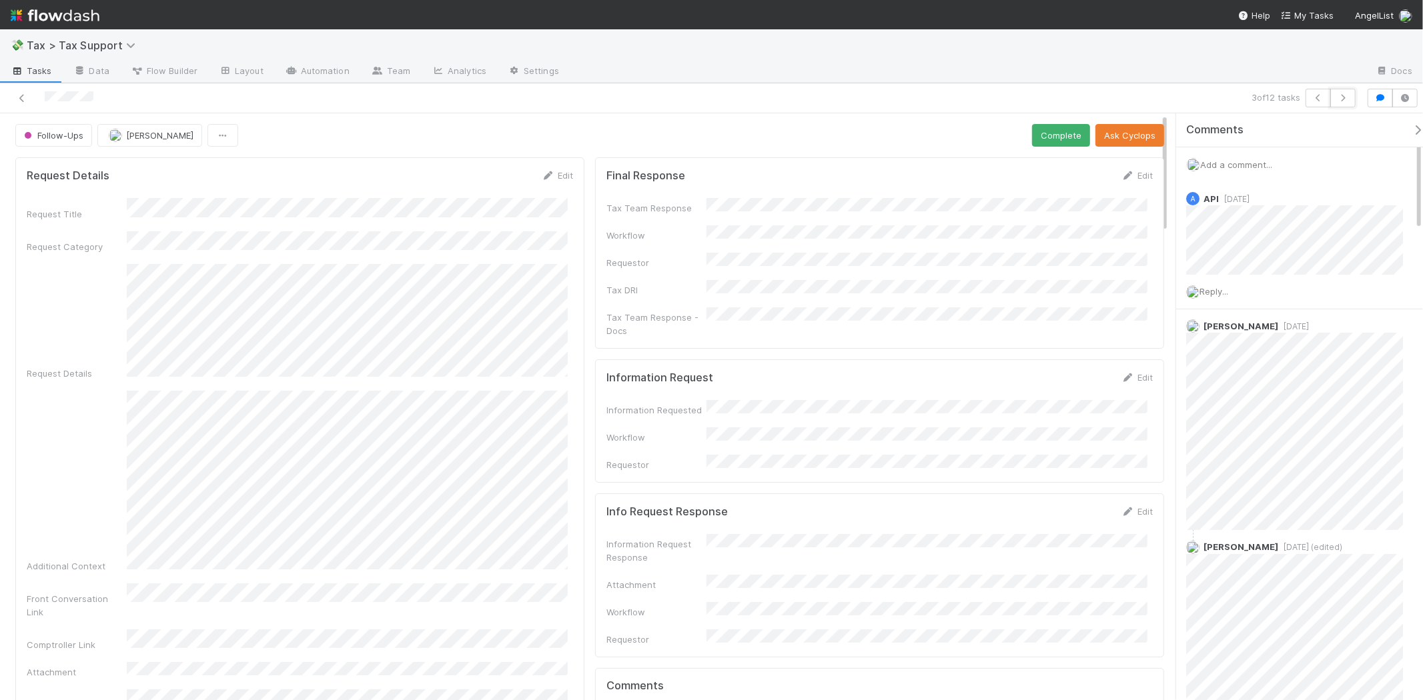
click at [1347, 91] on button "button" at bounding box center [1342, 98] width 25 height 19
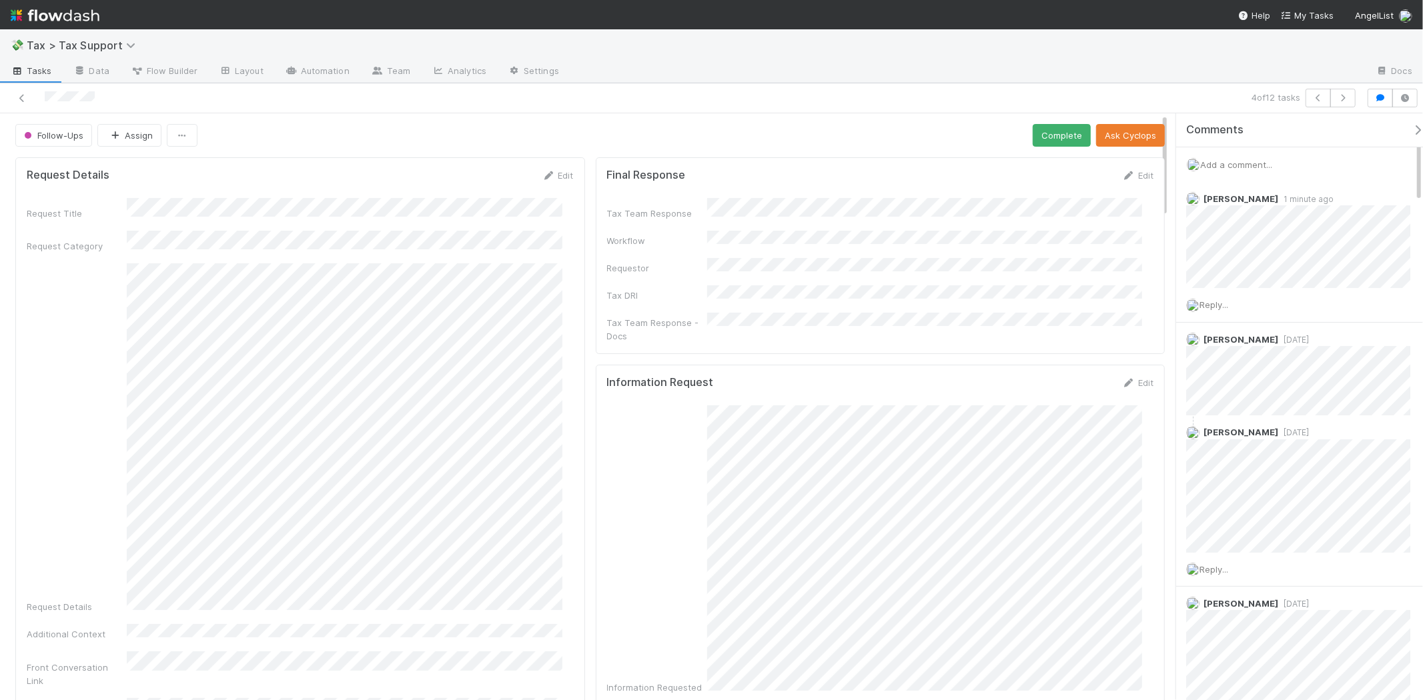
click at [1347, 91] on div "4 of 12 tasks" at bounding box center [1024, 98] width 676 height 19
click at [1336, 95] on icon "button" at bounding box center [1342, 98] width 13 height 8
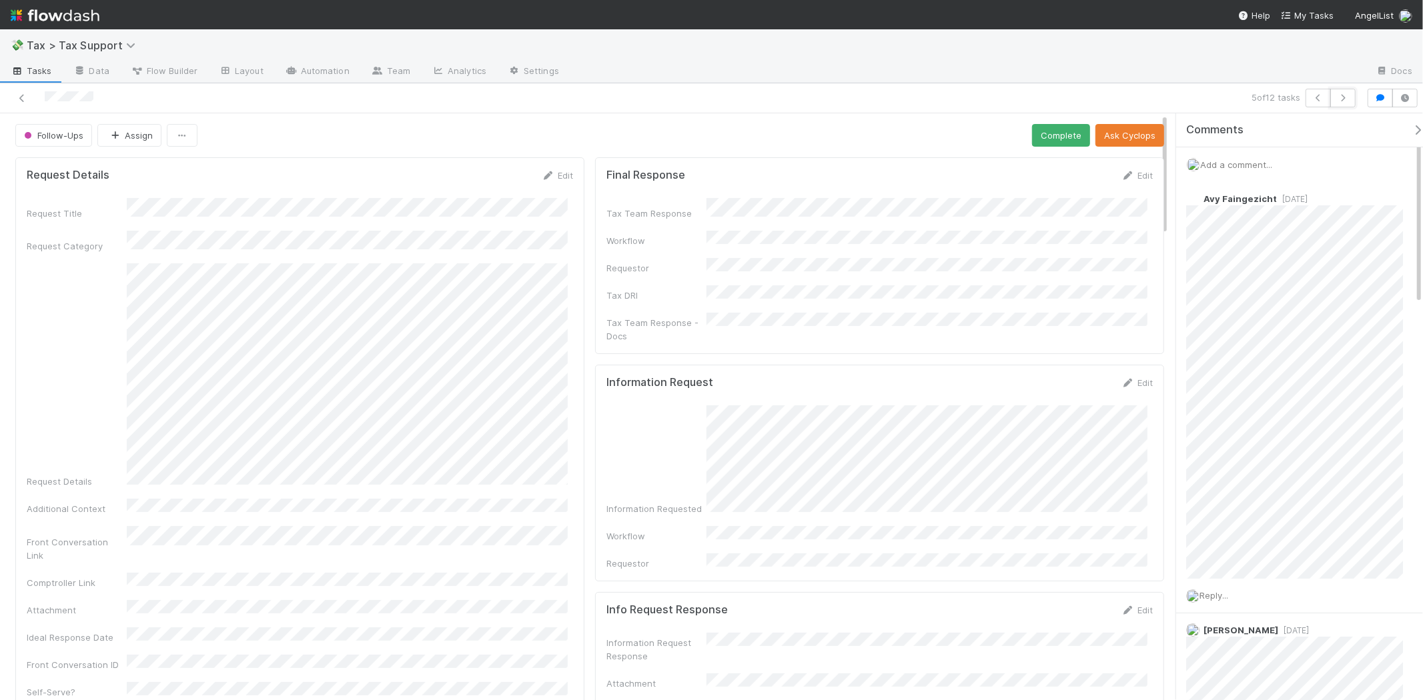
click at [1336, 96] on icon "button" at bounding box center [1342, 98] width 13 height 8
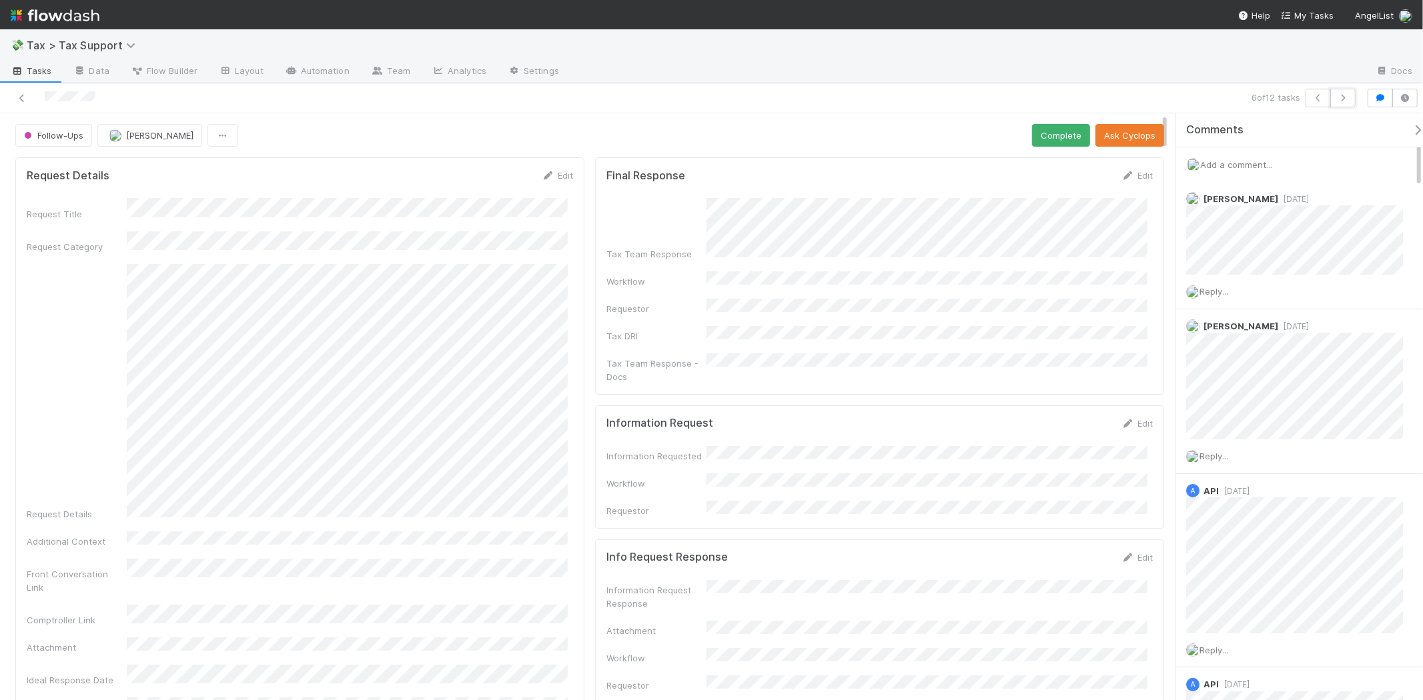
click at [1336, 96] on icon "button" at bounding box center [1342, 98] width 13 height 8
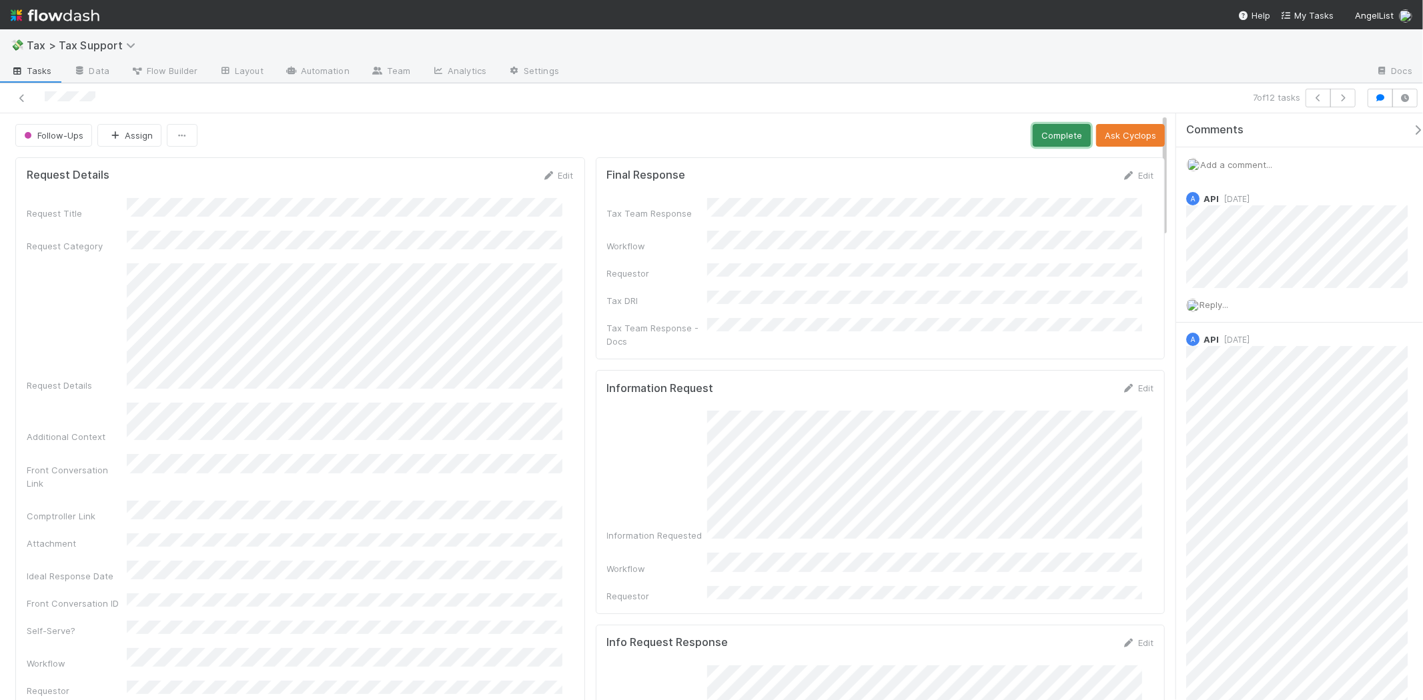
click at [1048, 134] on button "Complete" at bounding box center [1062, 135] width 58 height 23
click at [1331, 104] on button "button" at bounding box center [1342, 98] width 25 height 19
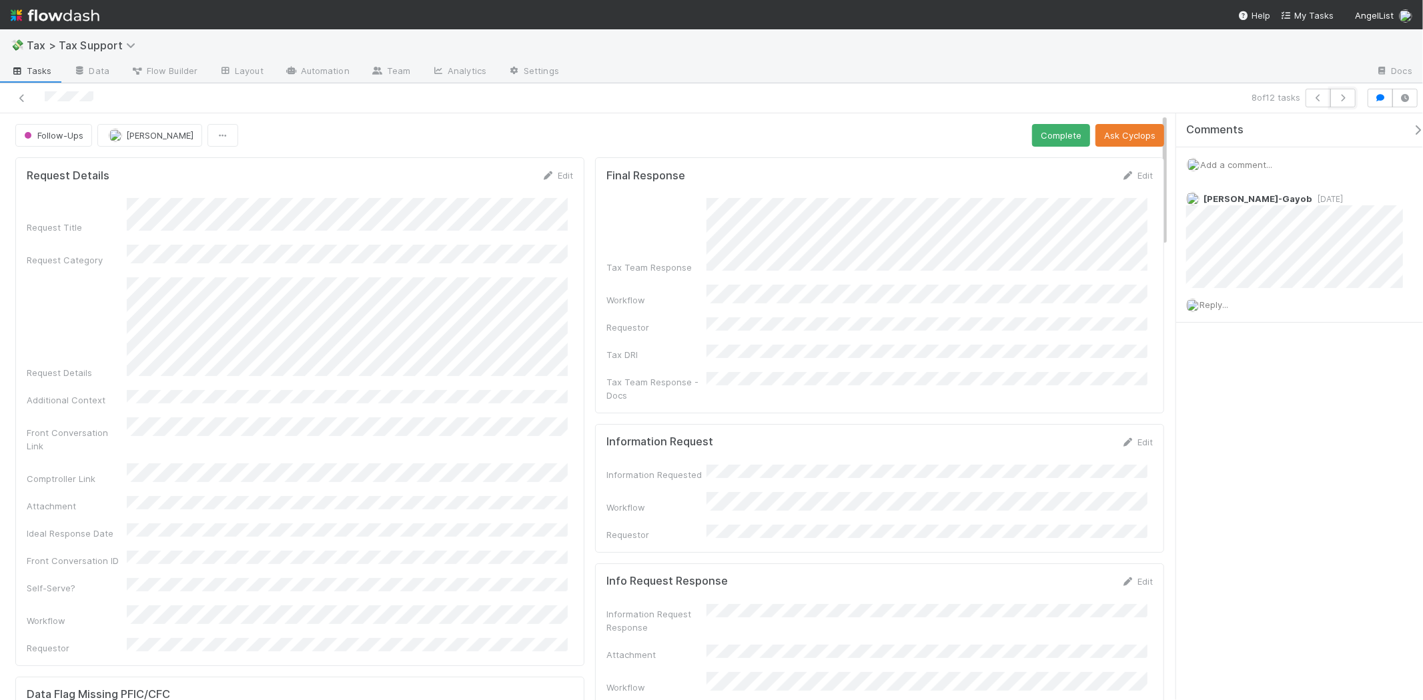
click at [1331, 104] on button "button" at bounding box center [1342, 98] width 25 height 19
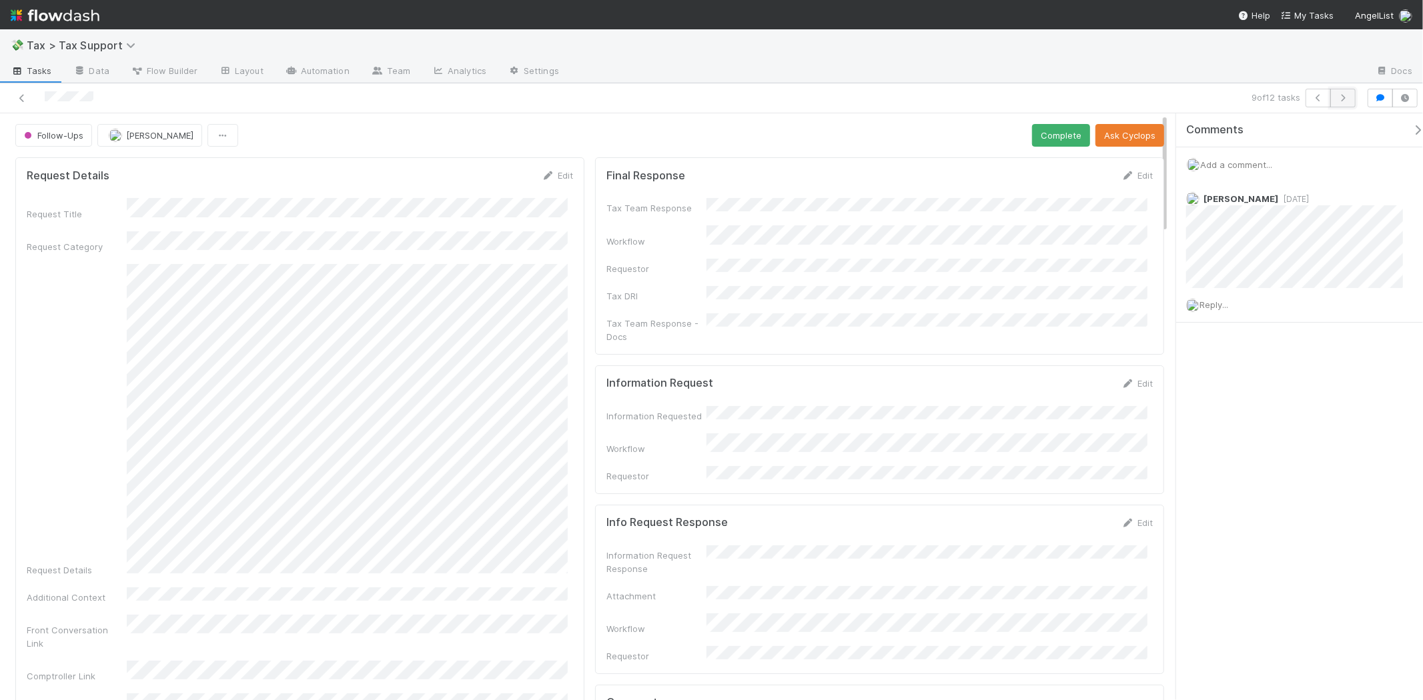
click at [1335, 104] on button "button" at bounding box center [1342, 98] width 25 height 19
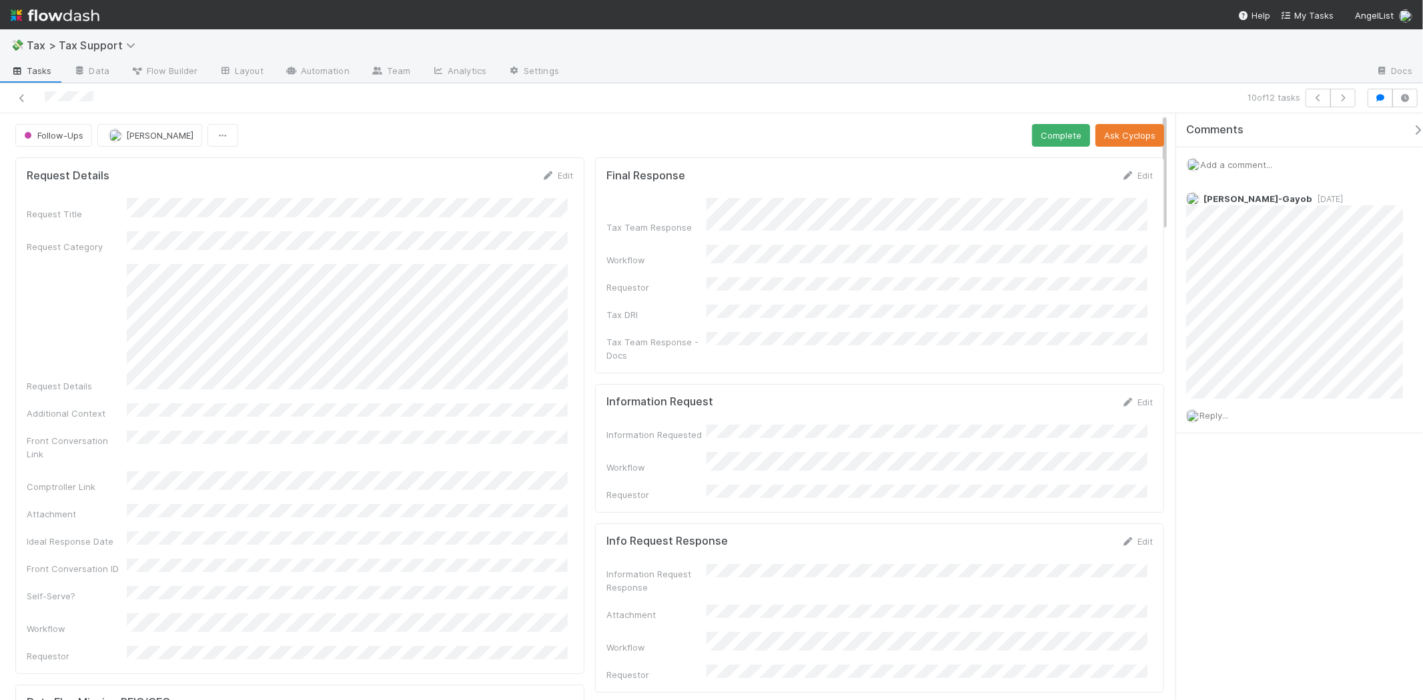
click at [76, 17] on img at bounding box center [55, 15] width 89 height 23
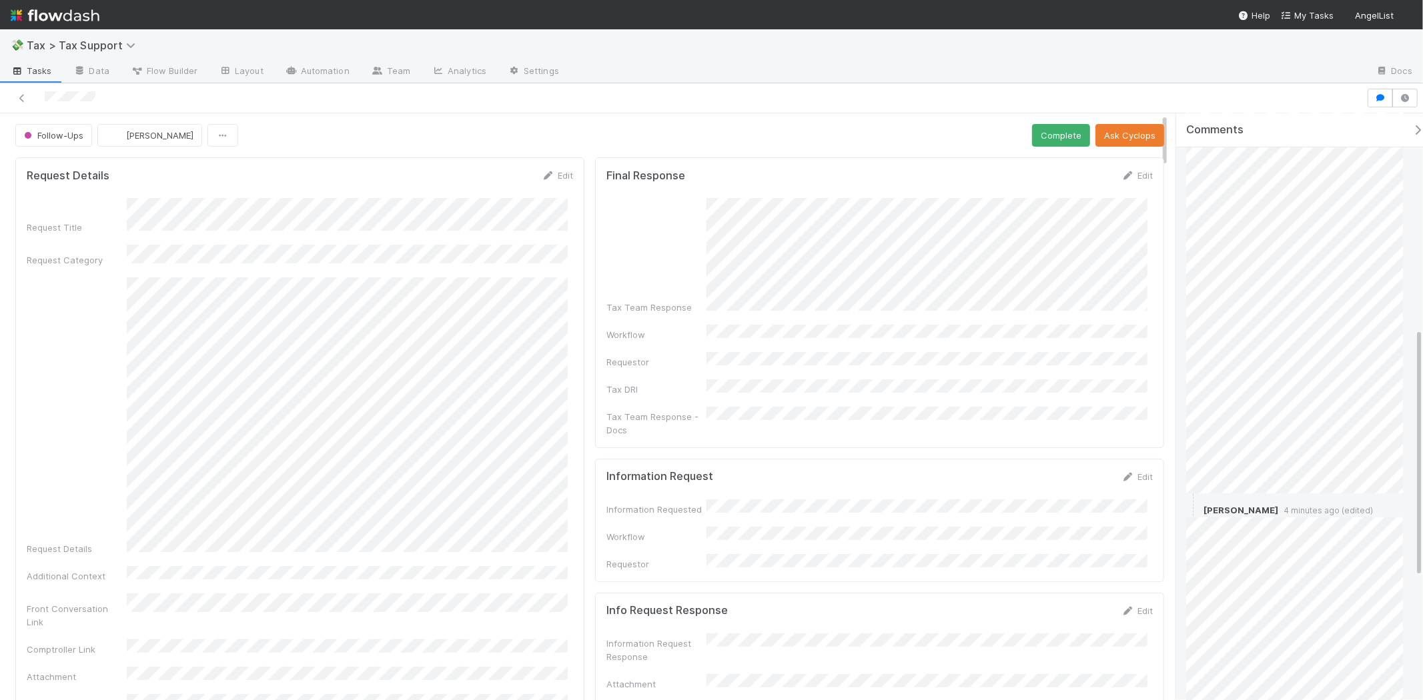
scroll to position [794, 0]
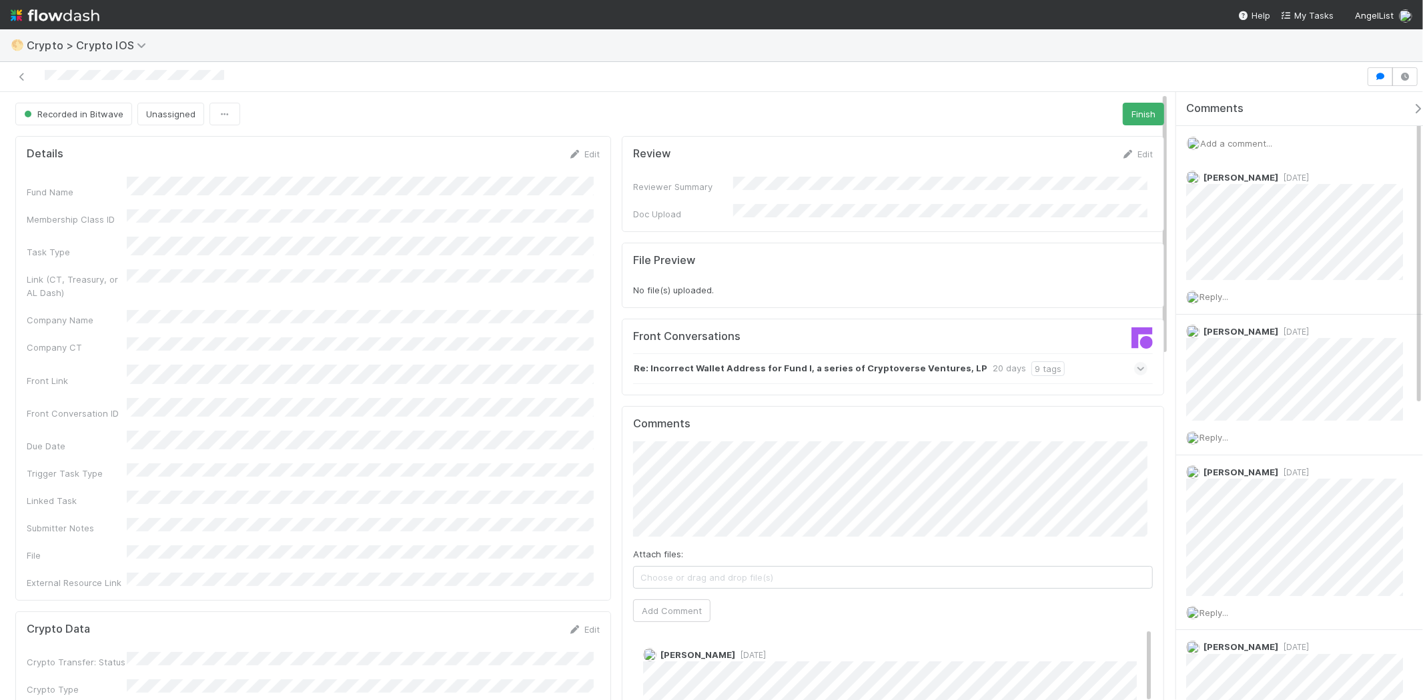
click at [1232, 141] on span "Add a comment..." at bounding box center [1236, 143] width 72 height 11
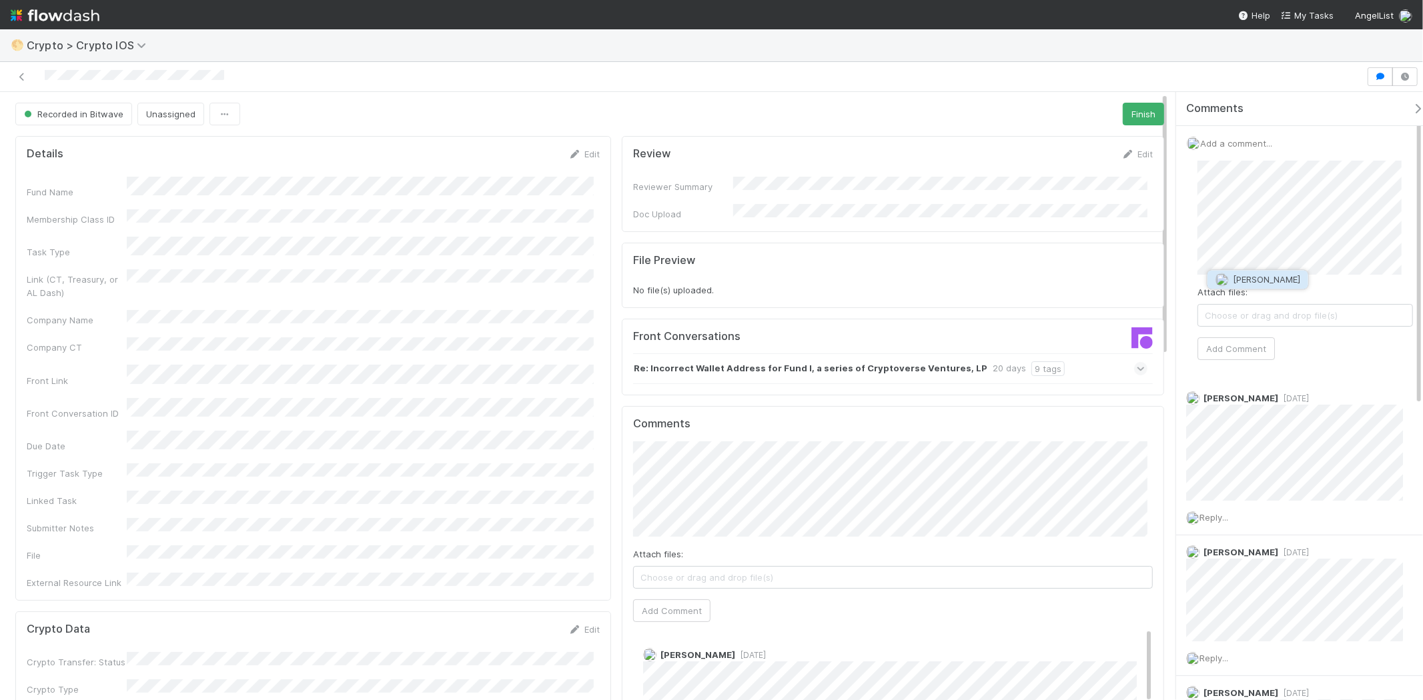
click at [1275, 275] on span "[PERSON_NAME]" at bounding box center [1266, 279] width 67 height 11
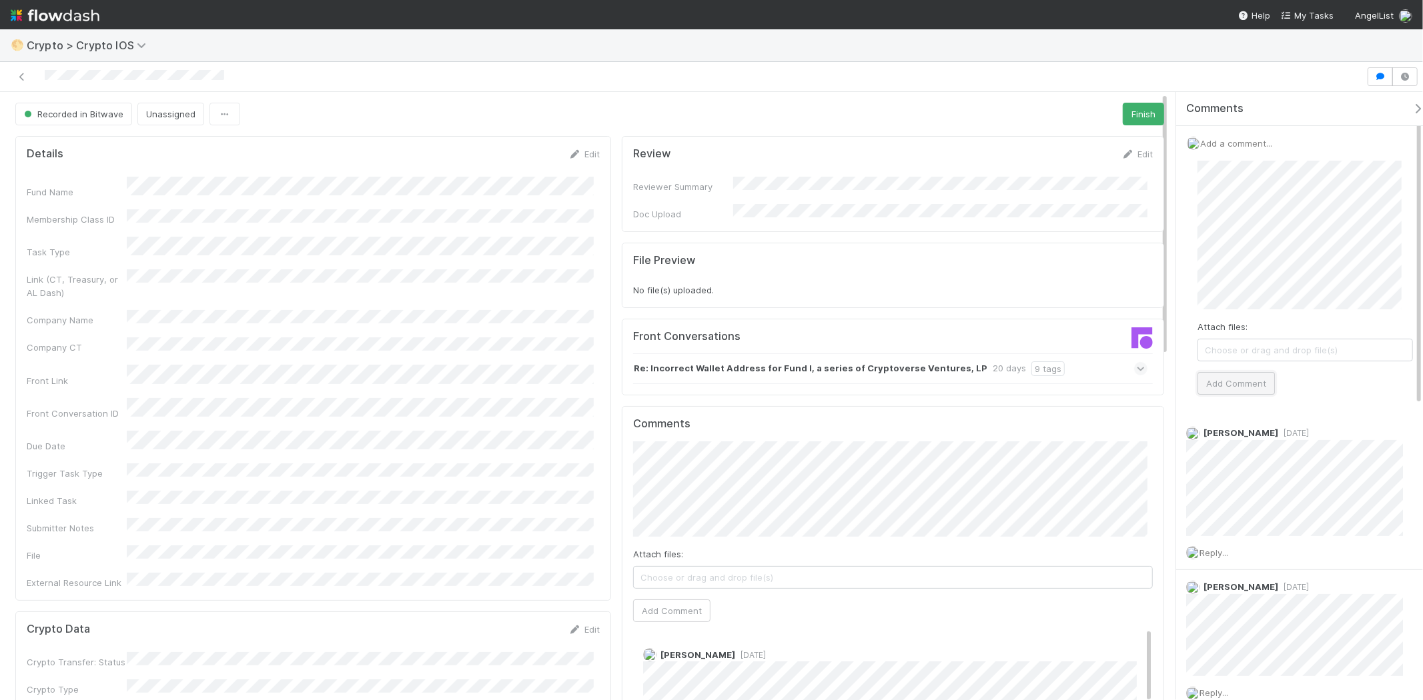
click at [1221, 388] on button "Add Comment" at bounding box center [1235, 383] width 77 height 23
